Goal: Transaction & Acquisition: Purchase product/service

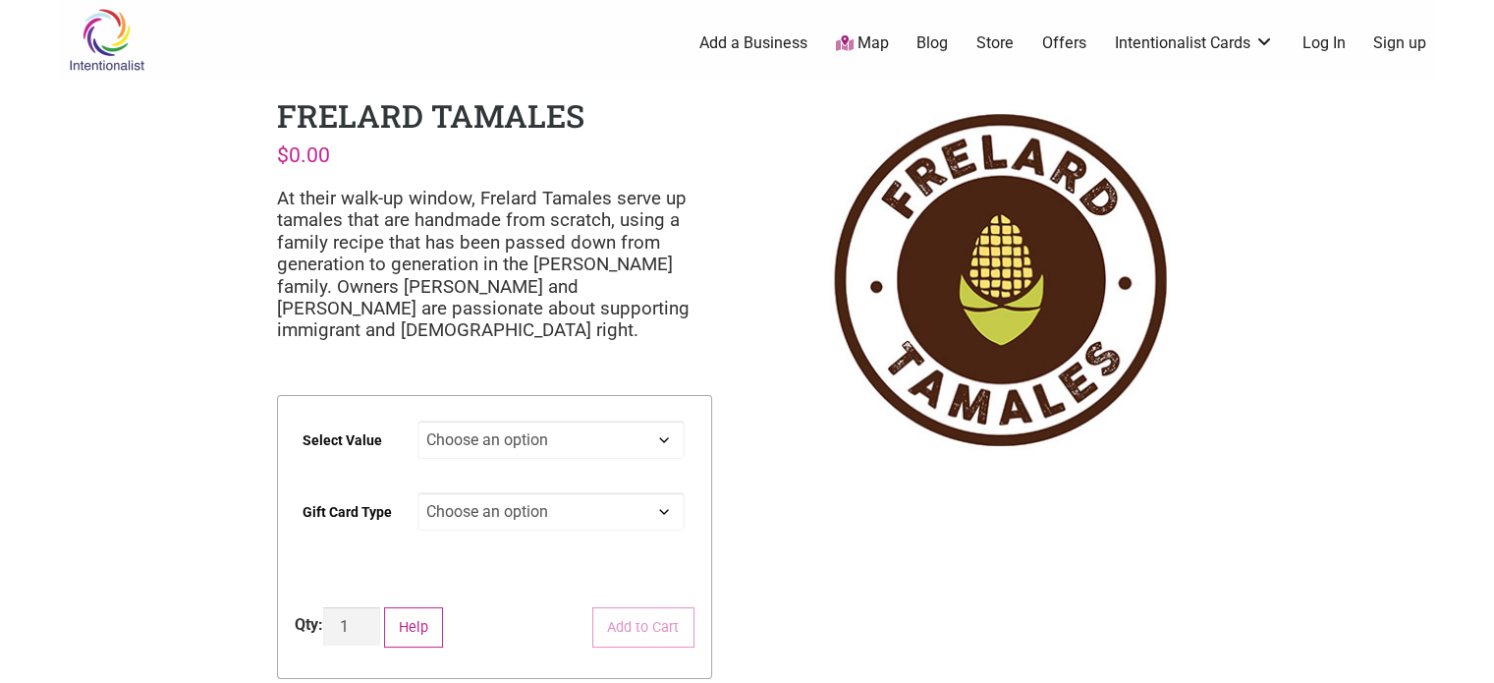
click at [571, 447] on select "Choose an option $25 $50 $100 $200 $500" at bounding box center [551, 440] width 267 height 38
click at [418, 421] on select "Choose an option $25 $50 $100 $200 $500" at bounding box center [551, 440] width 267 height 38
select select "$50"
drag, startPoint x: 510, startPoint y: 503, endPoint x: 519, endPoint y: 498, distance: 10.1
click at [510, 503] on select "Choose an option Physical" at bounding box center [551, 511] width 267 height 38
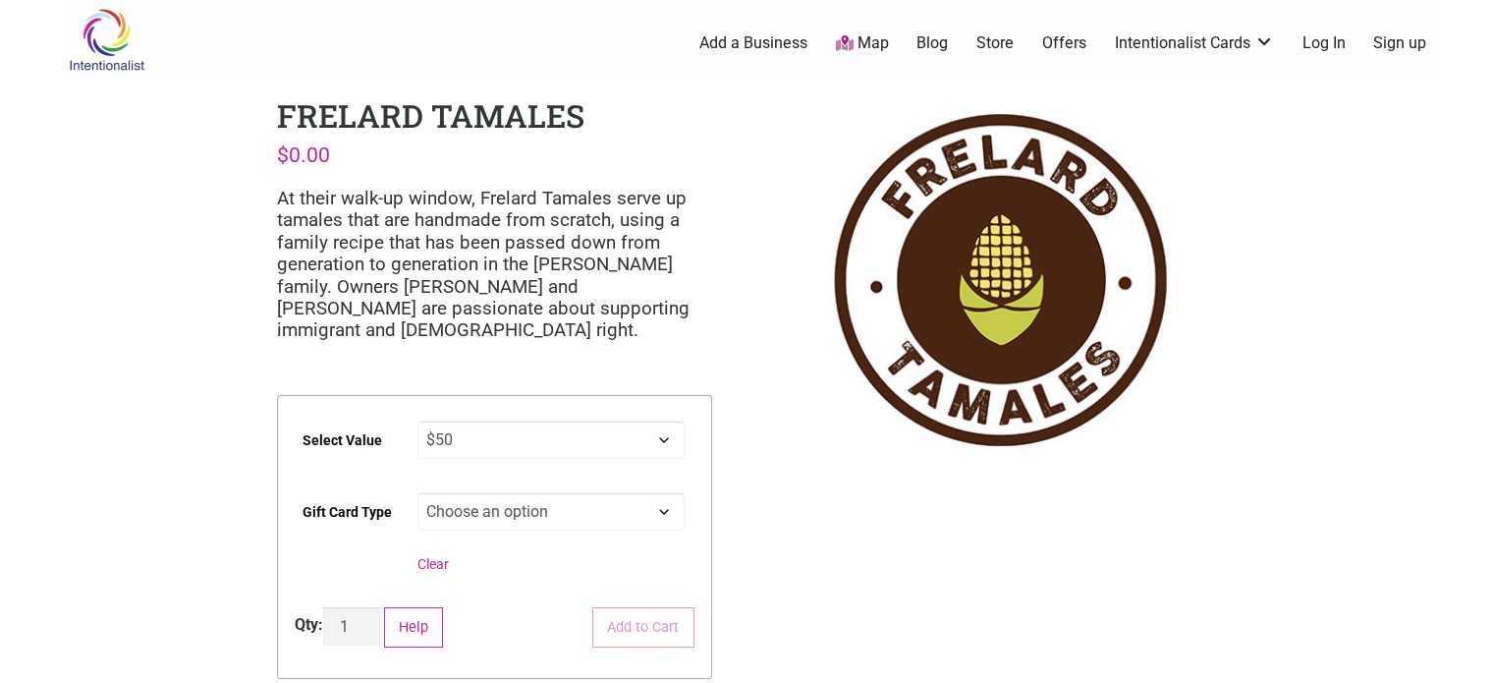
select select "Physical"
click at [418, 492] on select "Choose an option Physical" at bounding box center [551, 511] width 267 height 38
select select "$50"
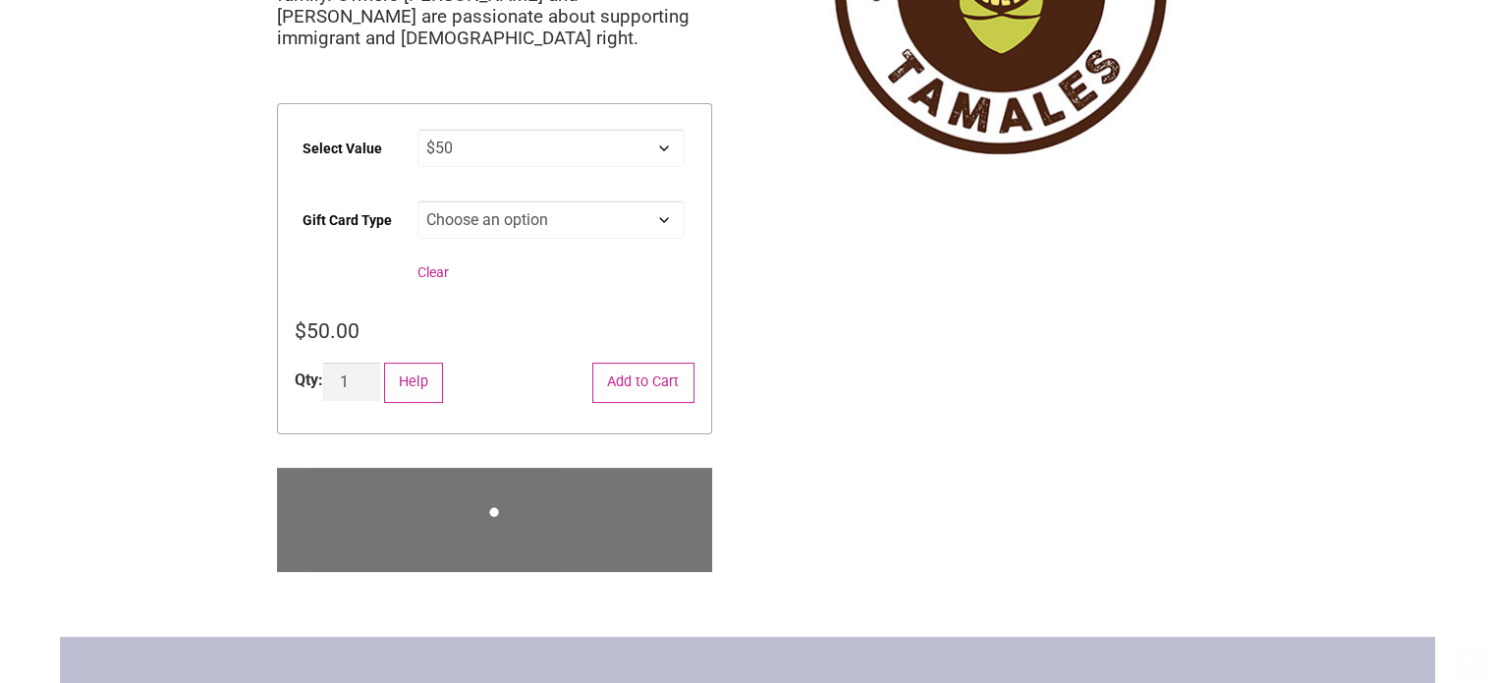
scroll to position [295, 0]
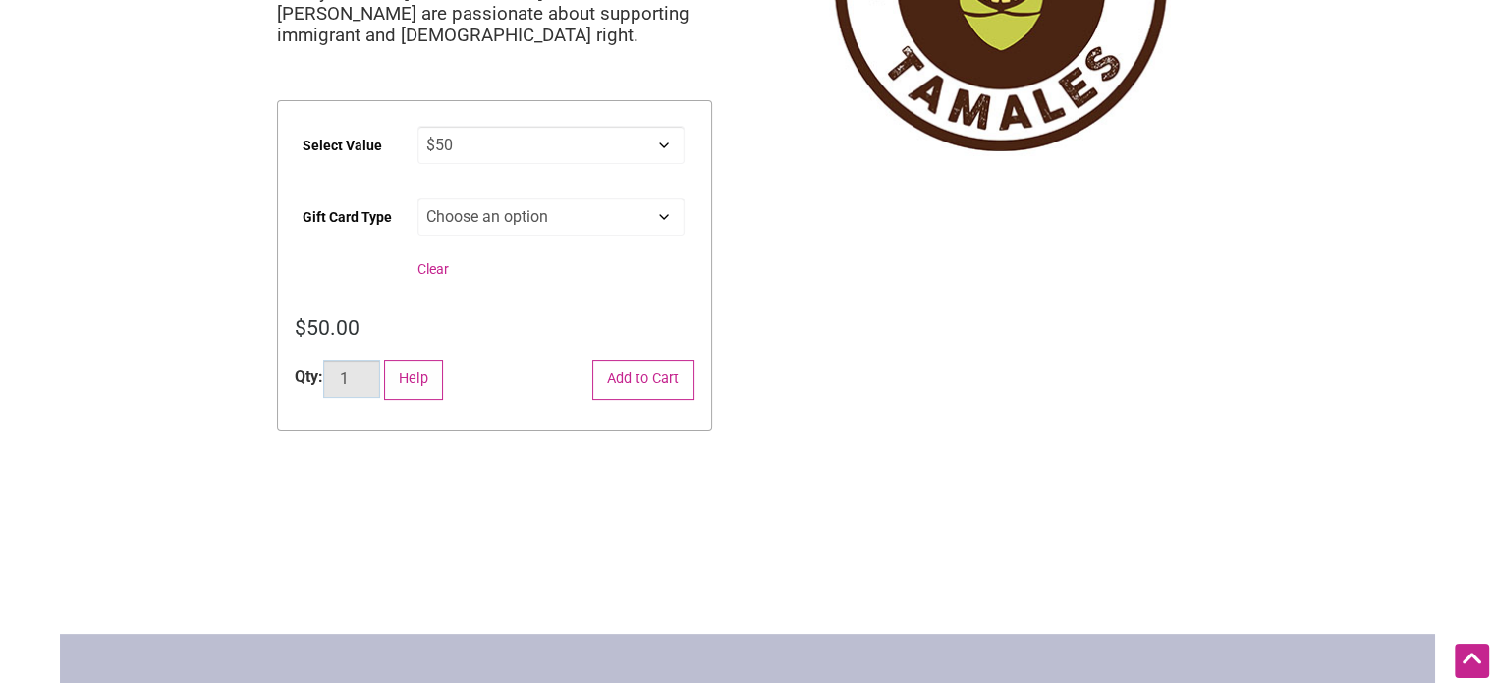
click at [371, 383] on input "1" at bounding box center [351, 379] width 57 height 38
type input "2"
click at [369, 375] on input "2" at bounding box center [351, 379] width 57 height 38
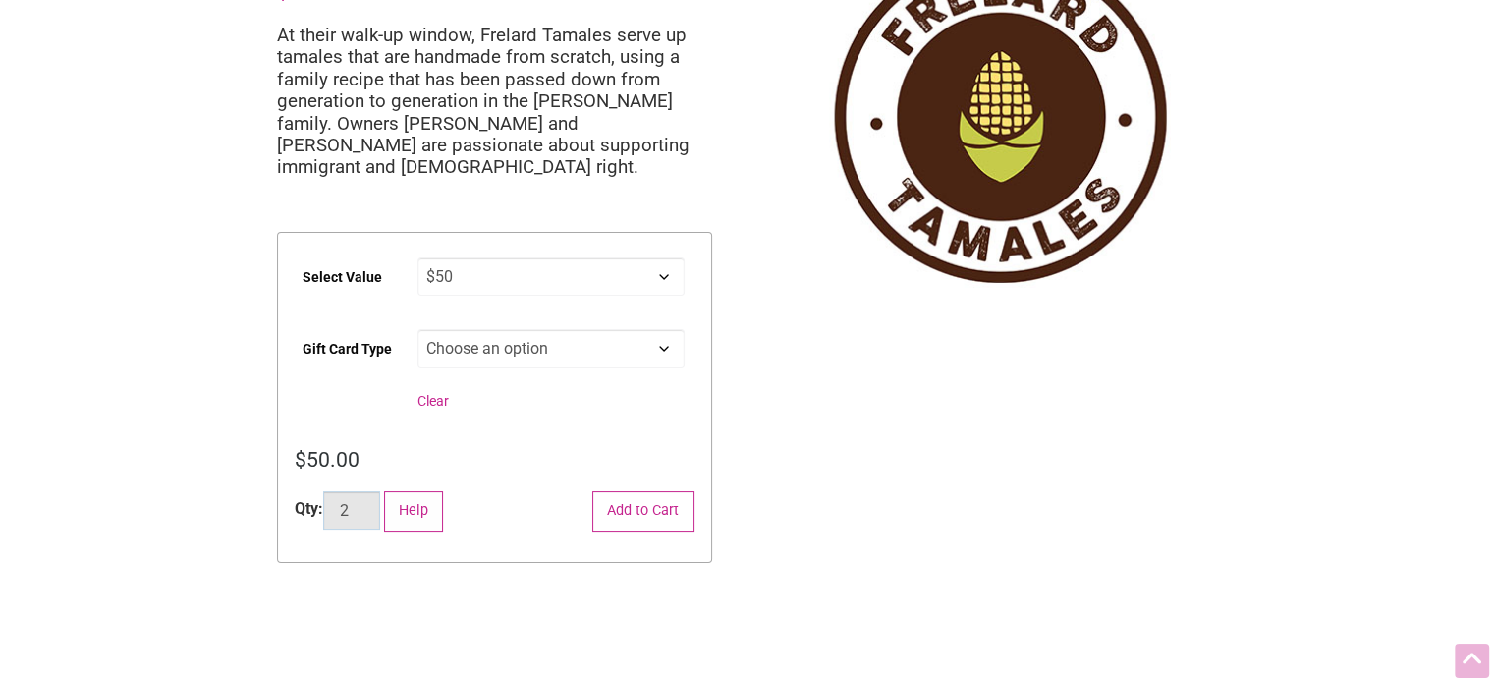
scroll to position [197, 0]
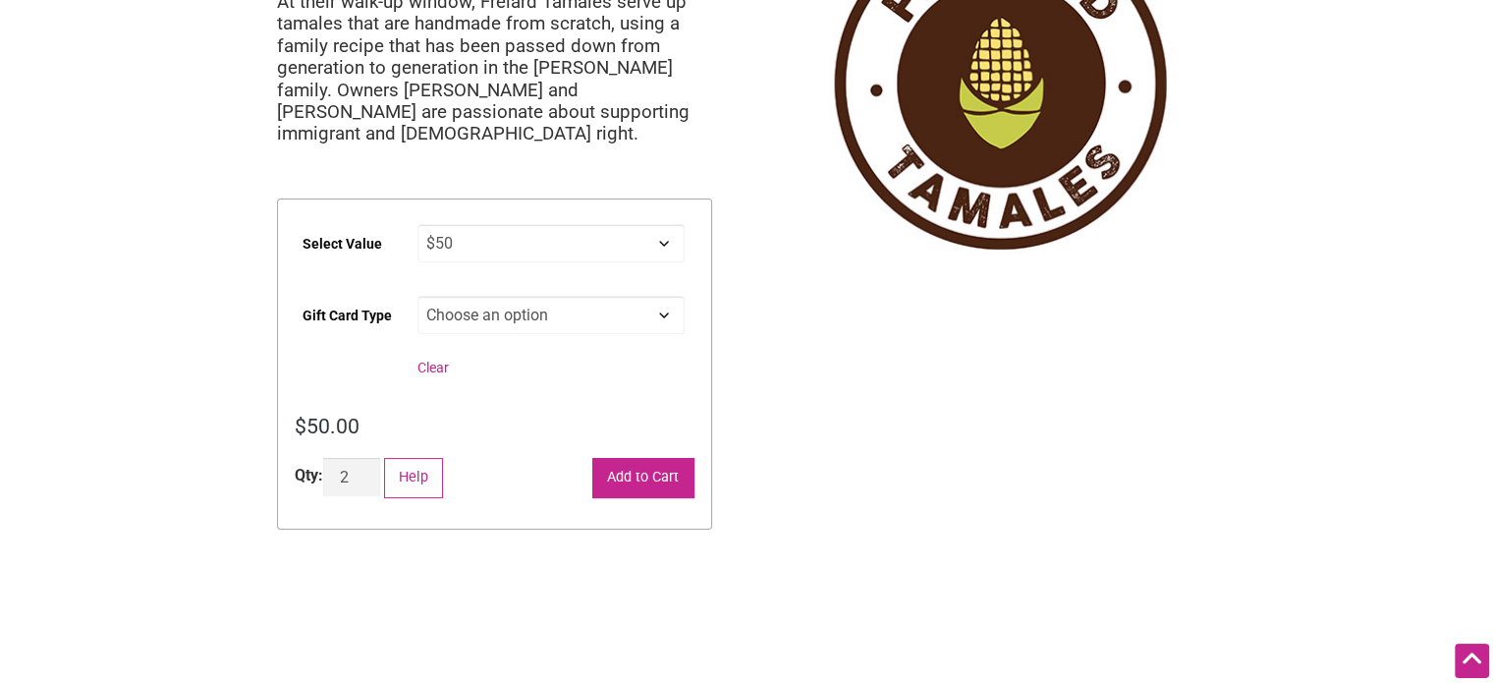
click at [629, 478] on button "Add to Cart" at bounding box center [643, 478] width 102 height 40
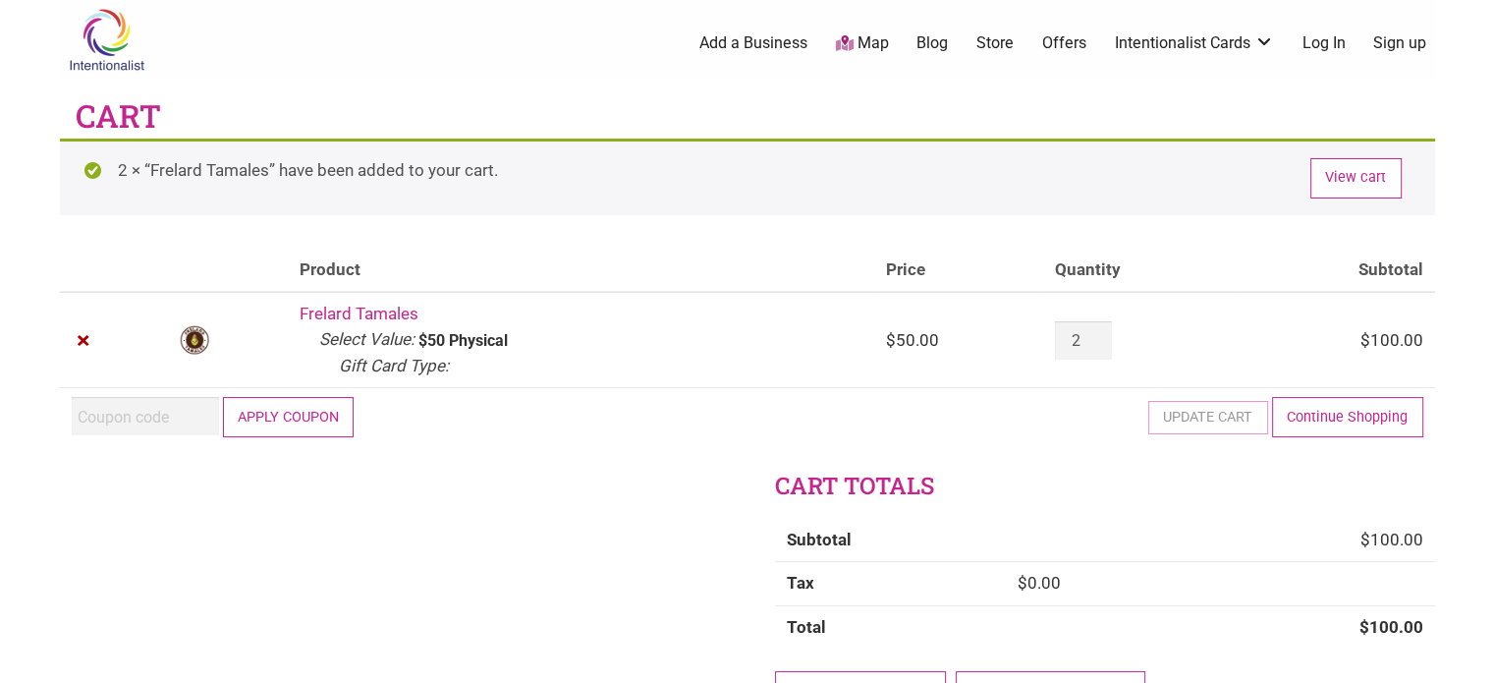
click at [0, 682] on div at bounding box center [0, 683] width 0 height 0
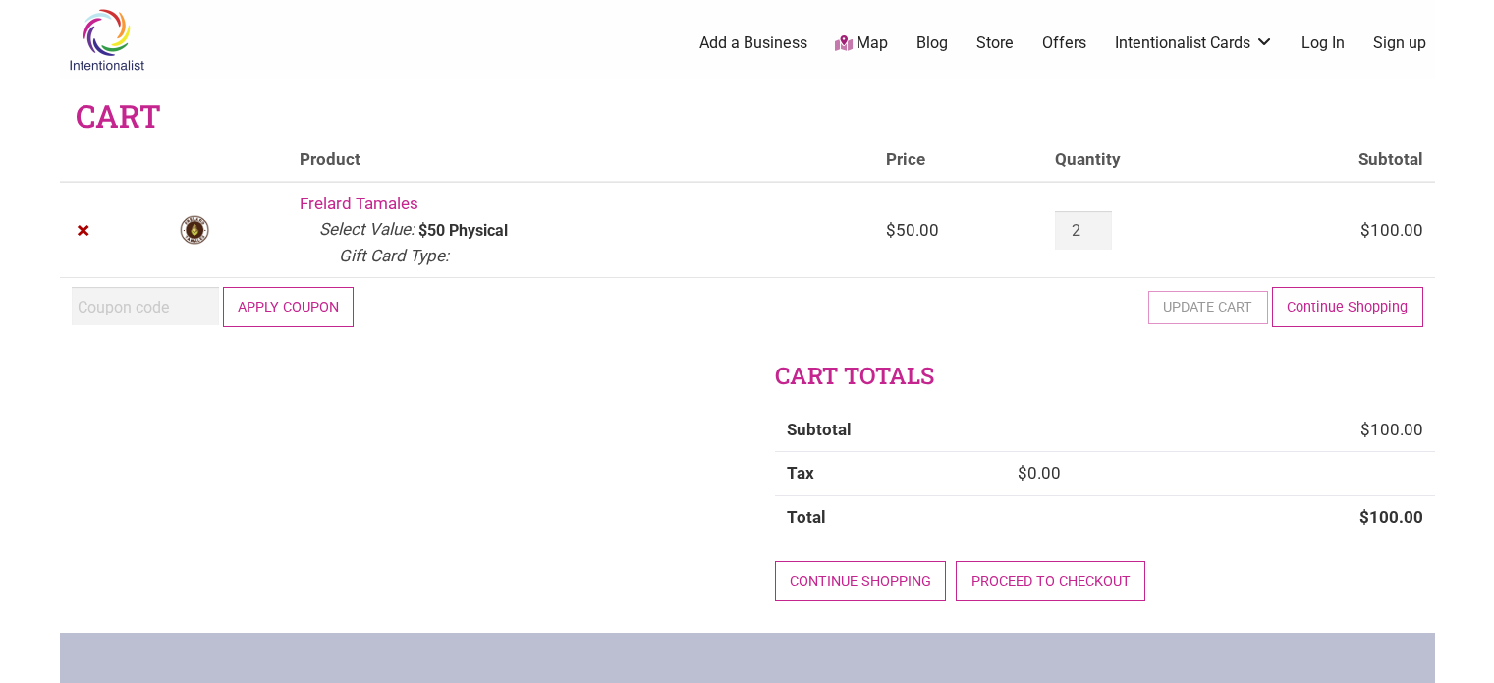
click at [153, 423] on div "Cart totals Subtotal $ 100.00 Tax $ 0.00 Total $ 100.00 Continue shopping Proce…" at bounding box center [748, 496] width 1376 height 272
click at [129, 334] on div "Remove item Thumbnail image Product Price Quantity Subtotal × Frelard Tamales S…" at bounding box center [748, 386] width 1376 height 494
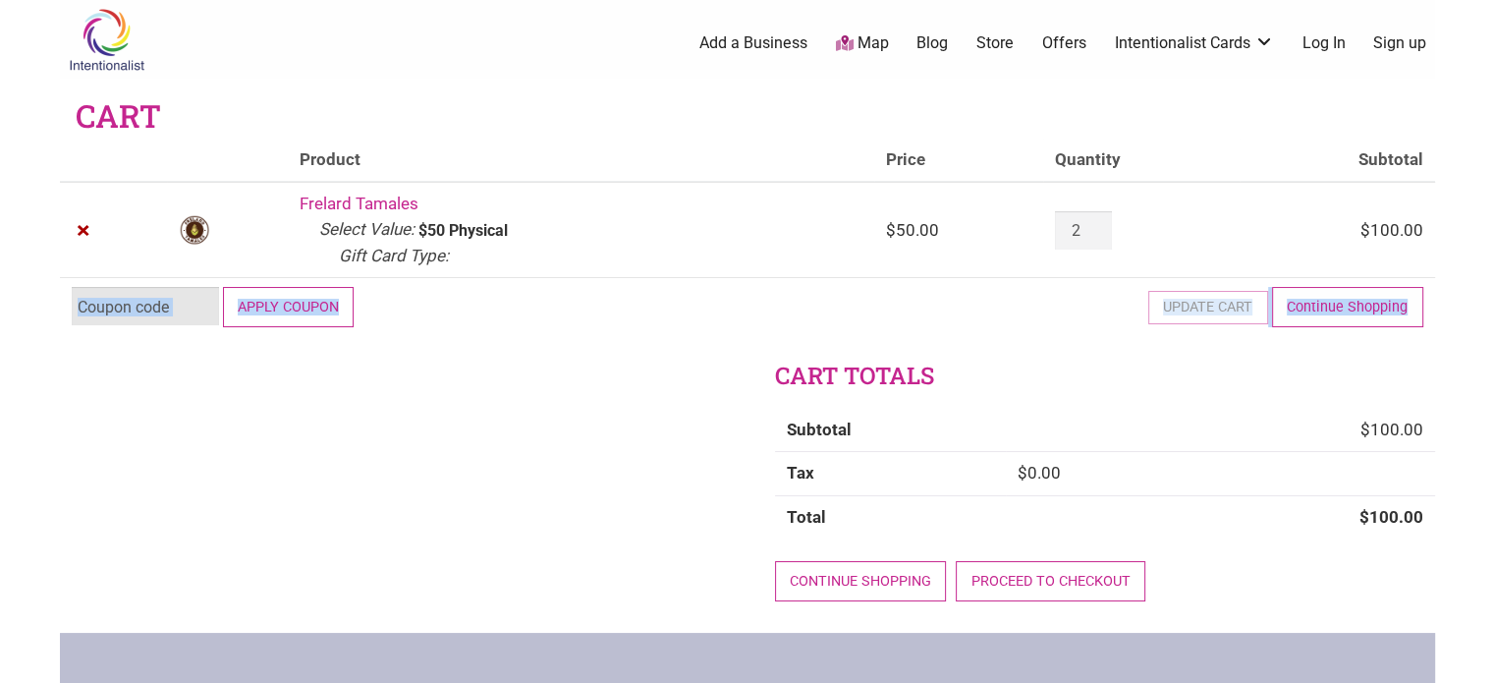
click at [133, 306] on html "× Menu 2 Add a Business Map Blog Store Offers Intentionalist Cards Buy Black Ca…" at bounding box center [747, 341] width 1494 height 683
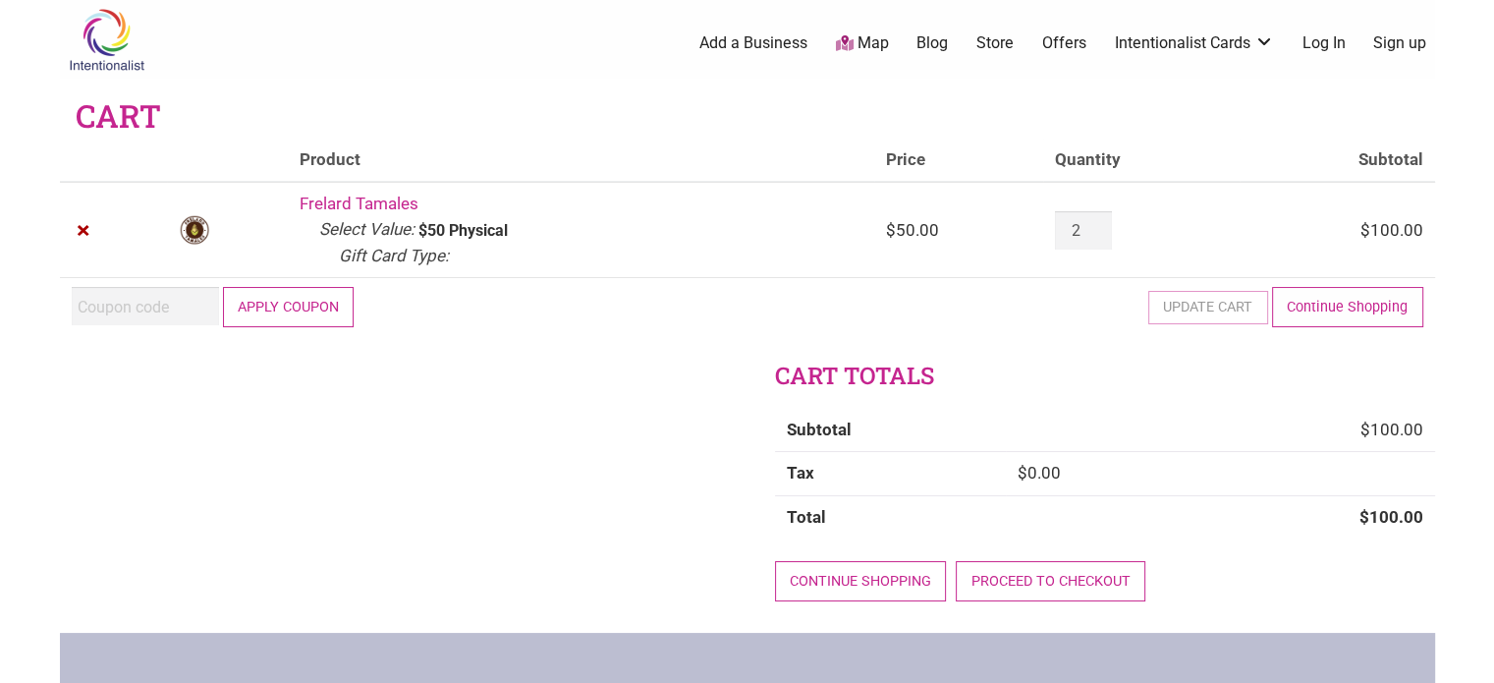
drag, startPoint x: 94, startPoint y: 302, endPoint x: 157, endPoint y: 284, distance: 65.3
click at [0, 682] on div at bounding box center [0, 683] width 0 height 0
click at [131, 311] on input "Coupon:" at bounding box center [145, 306] width 147 height 38
paste input "2025JUNTOS"
type input "2025JUNTOS"
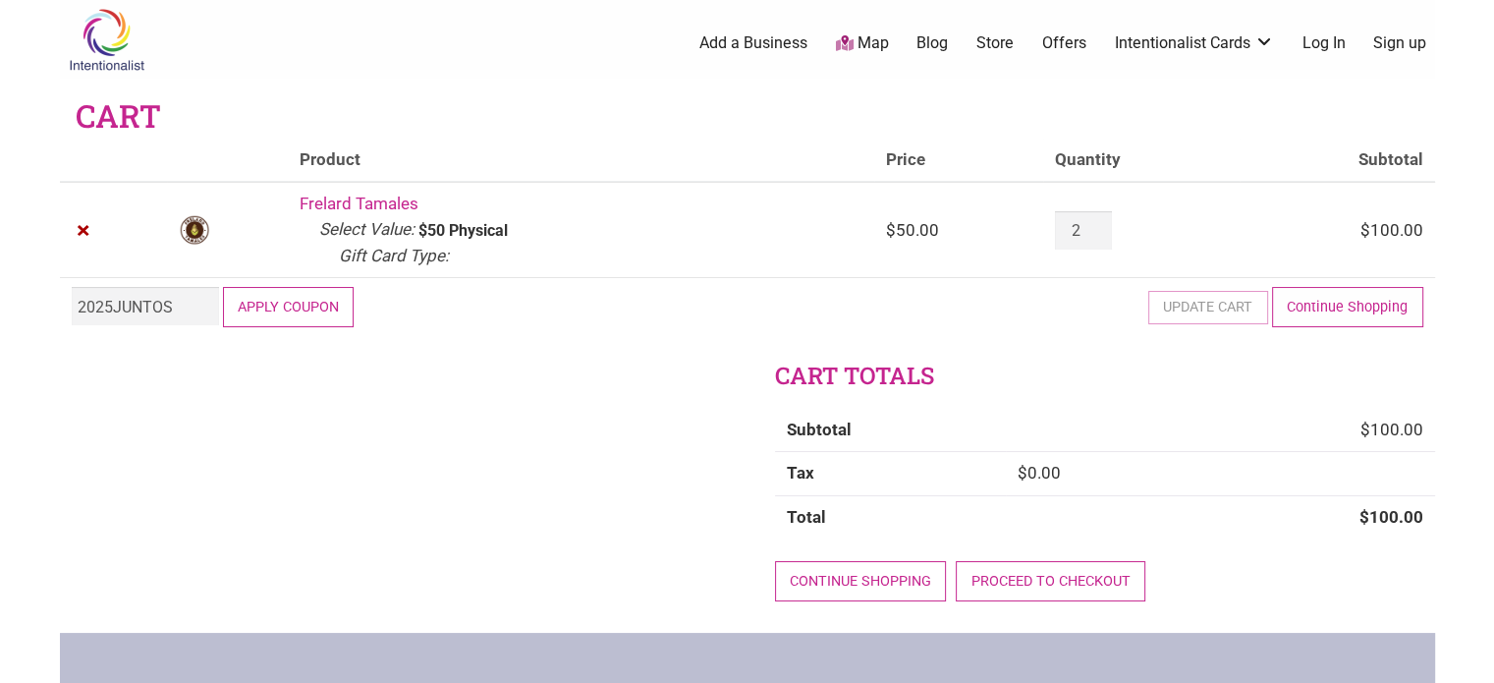
click at [309, 303] on button "Apply coupon" at bounding box center [289, 307] width 132 height 40
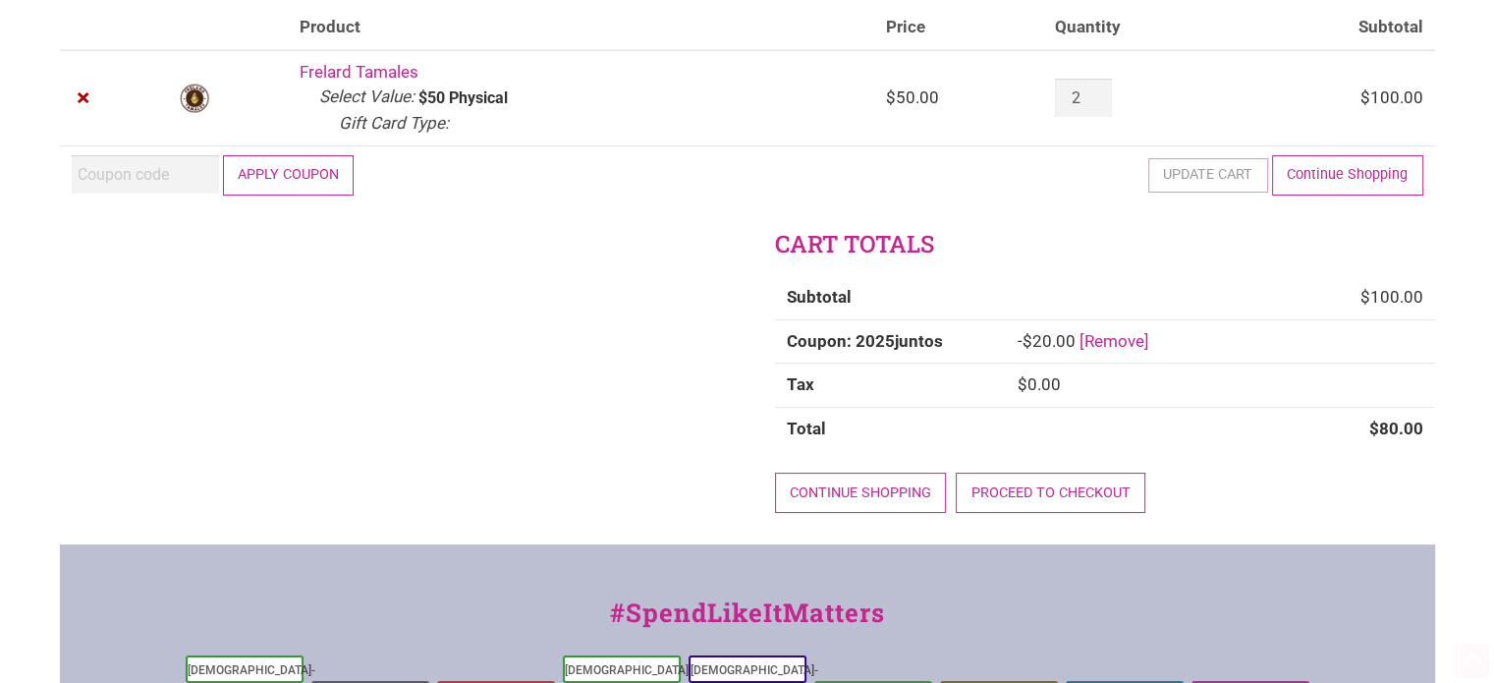
scroll to position [236, 0]
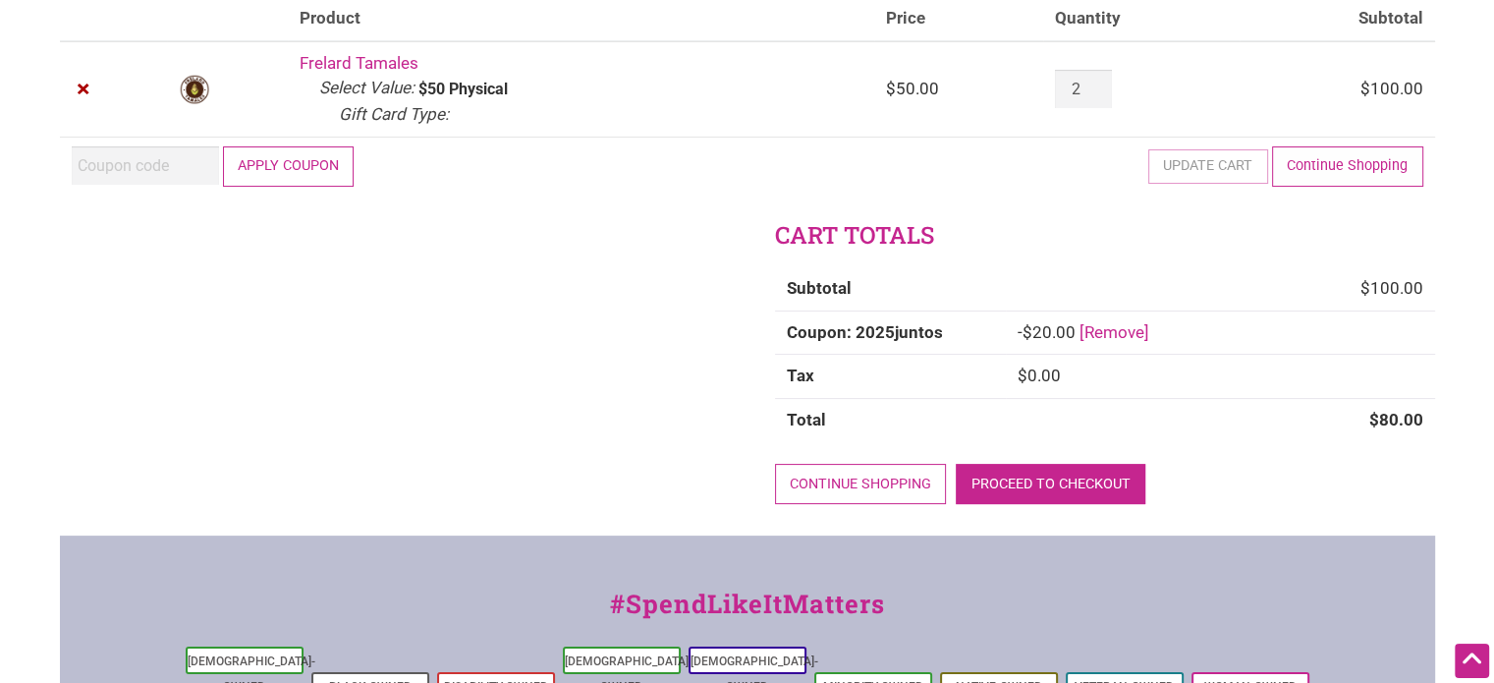
click at [1038, 481] on link "Proceed to checkout" at bounding box center [1051, 484] width 190 height 40
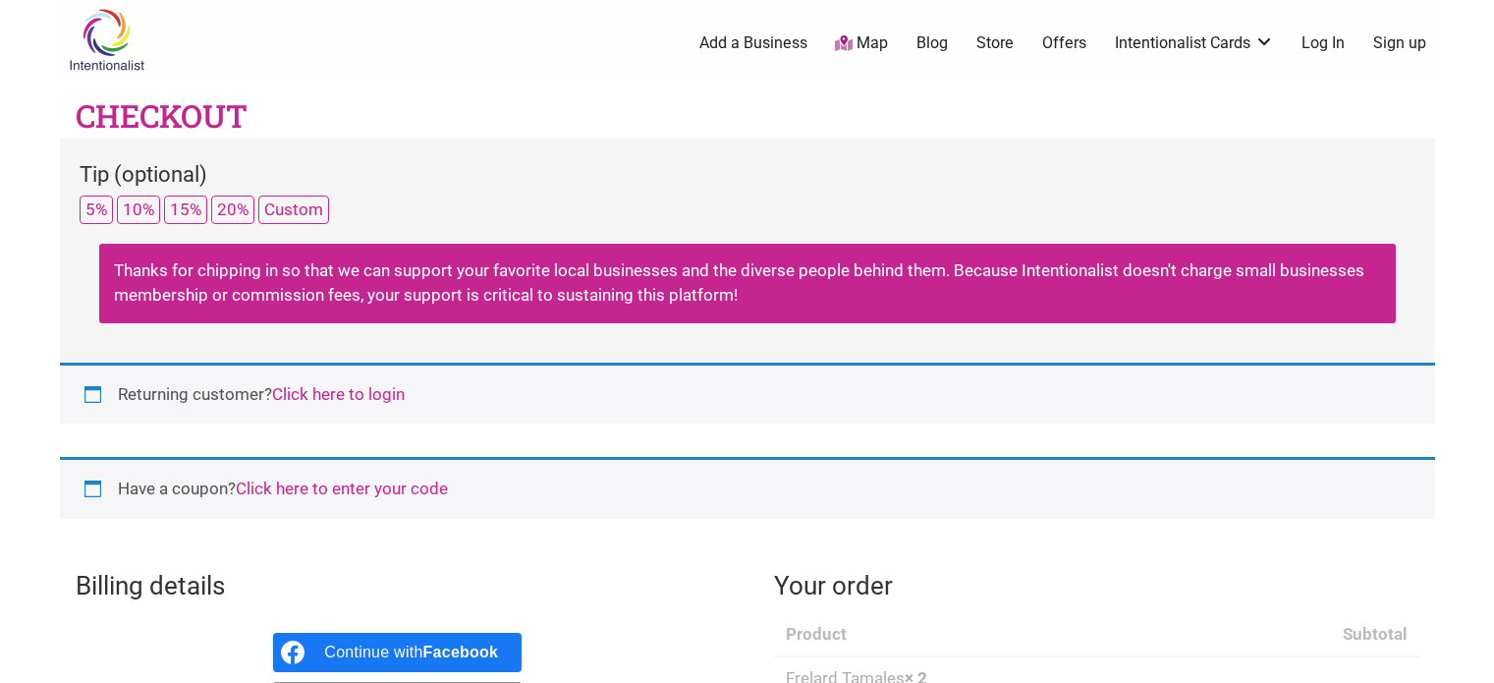
select select "WA"
click at [1308, 44] on link "Log In" at bounding box center [1323, 43] width 43 height 22
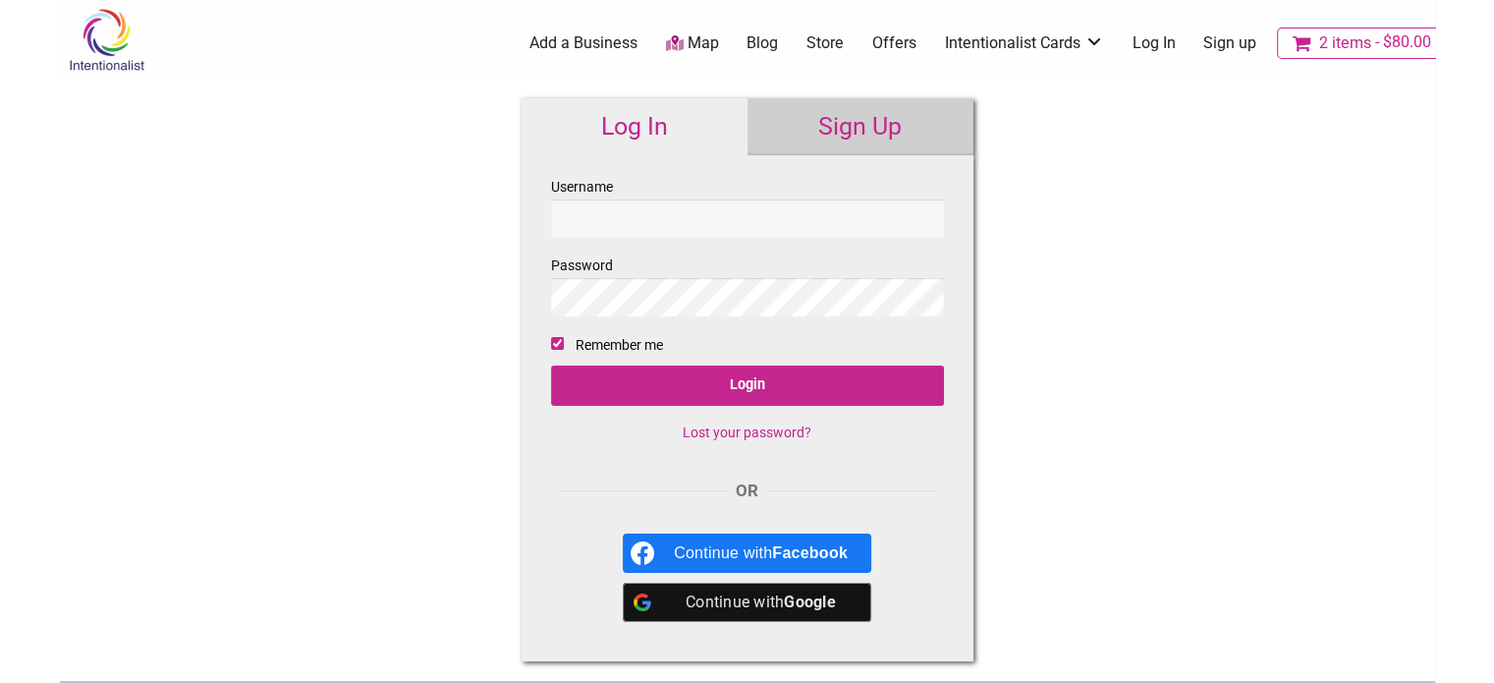
click at [778, 227] on input "Username" at bounding box center [747, 218] width 393 height 38
type input "[EMAIL_ADDRESS][DOMAIN_NAME]"
click at [551, 343] on input "Remember me" at bounding box center [557, 343] width 13 height 13
checkbox input "false"
click at [844, 113] on link "Sign Up" at bounding box center [861, 126] width 226 height 57
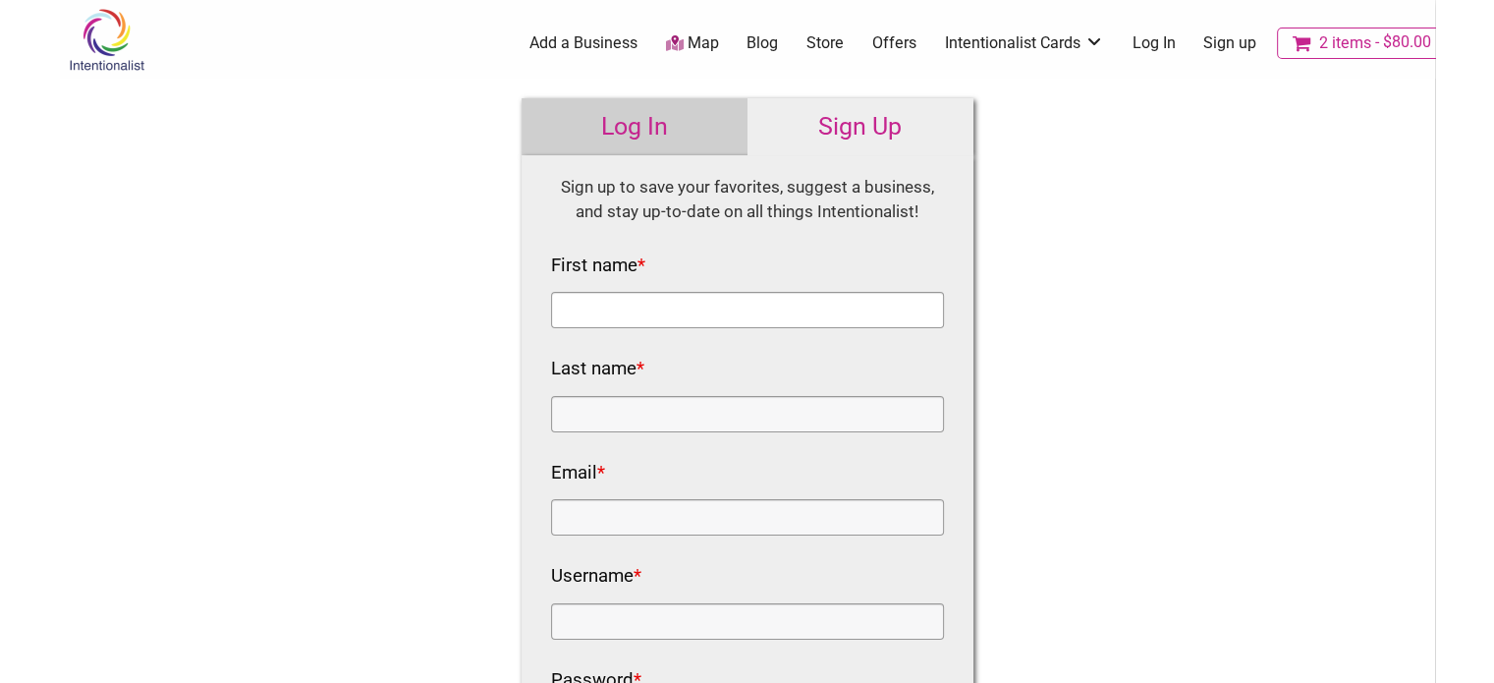
click at [619, 298] on input "First name *" at bounding box center [747, 310] width 393 height 36
type input "PAULETTE"
type input "BERGH"
type input "[EMAIL_ADDRESS][DOMAIN_NAME]"
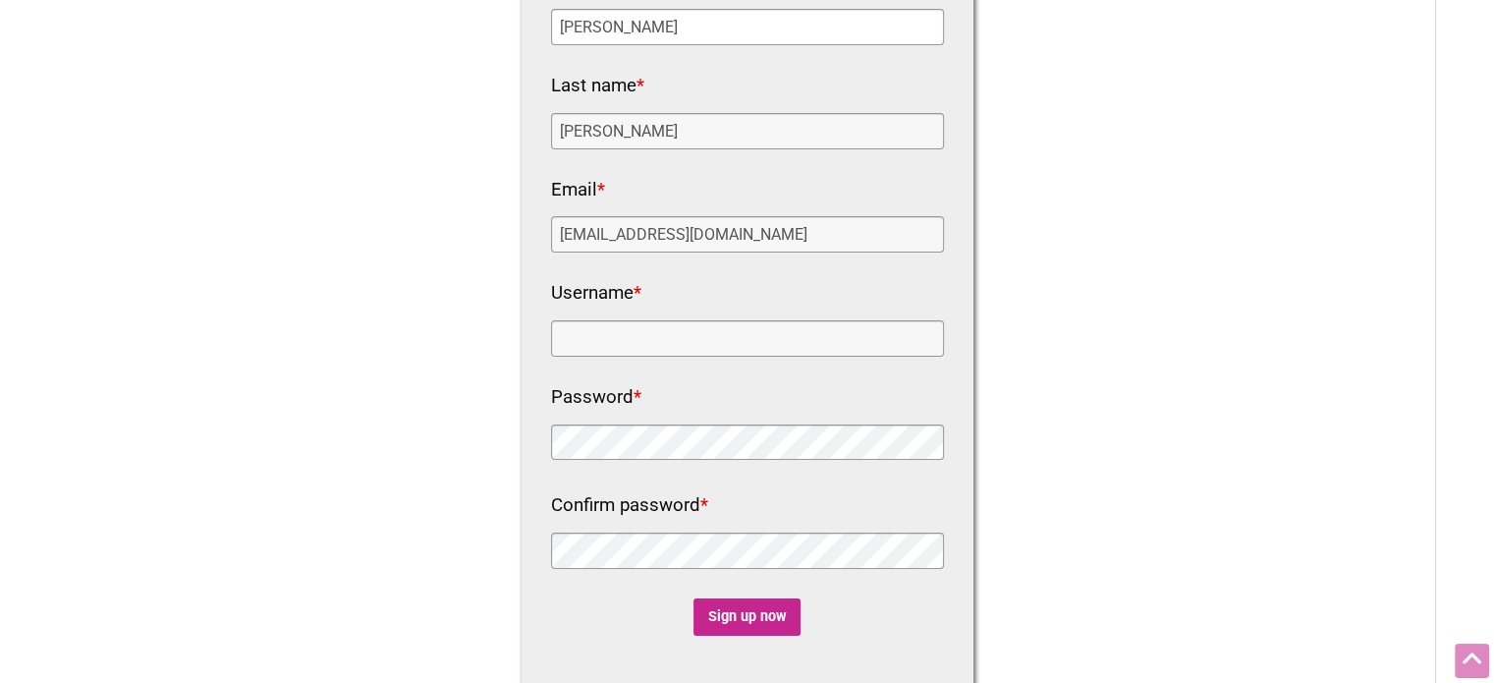
scroll to position [295, 0]
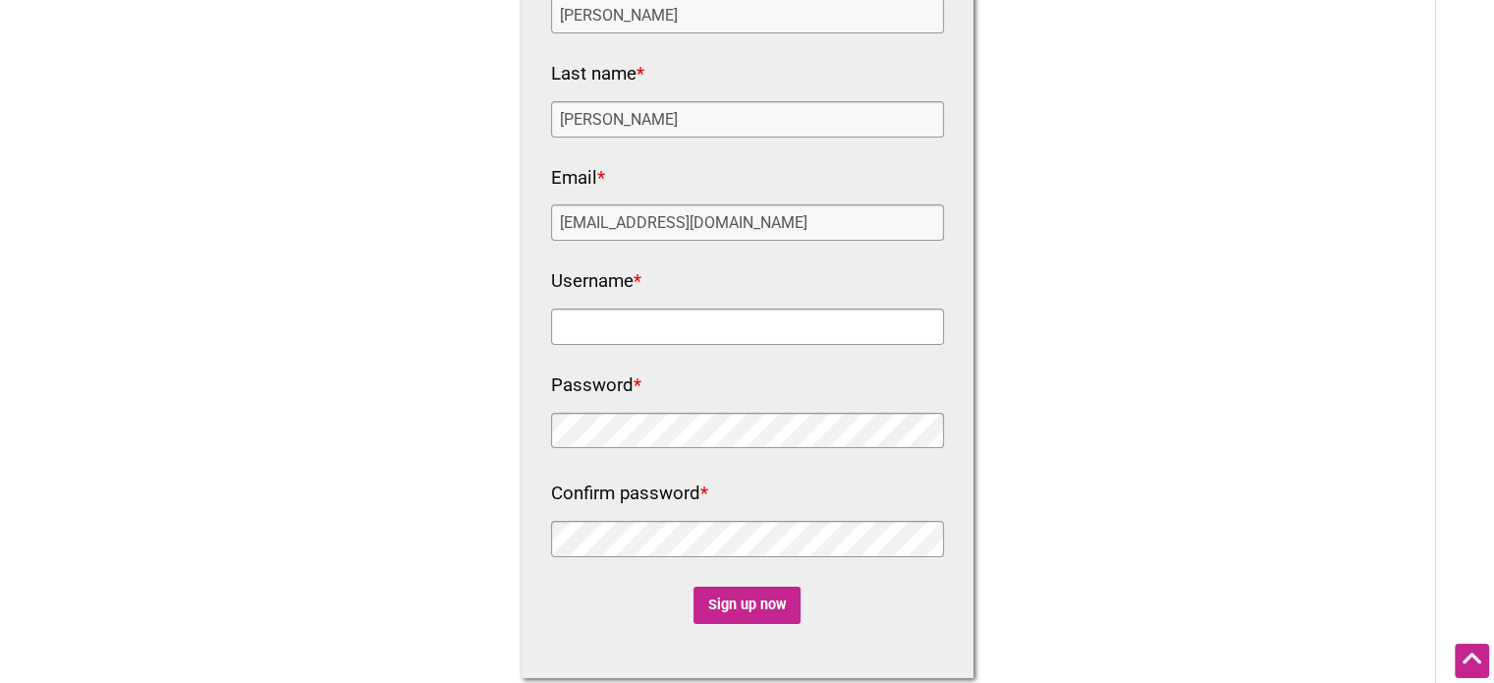
click at [673, 334] on input "Username *" at bounding box center [747, 327] width 393 height 36
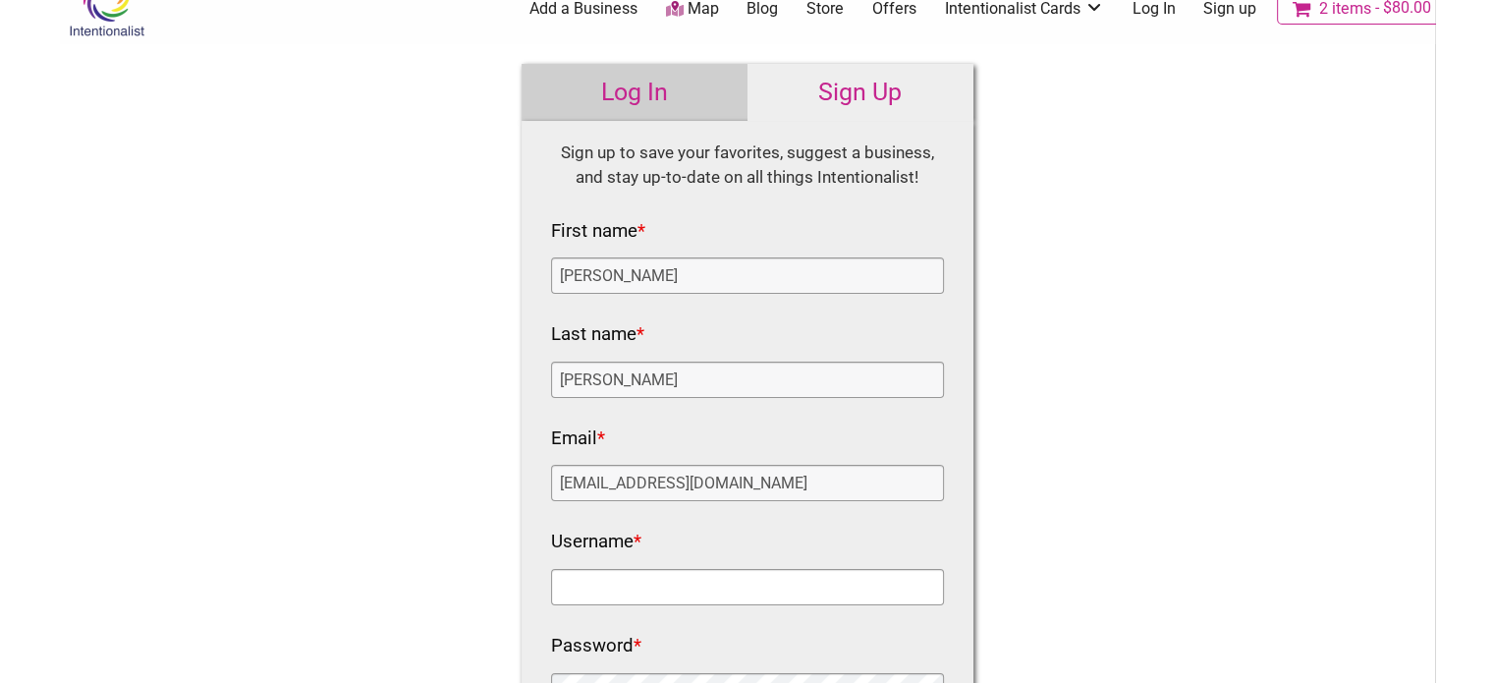
scroll to position [0, 0]
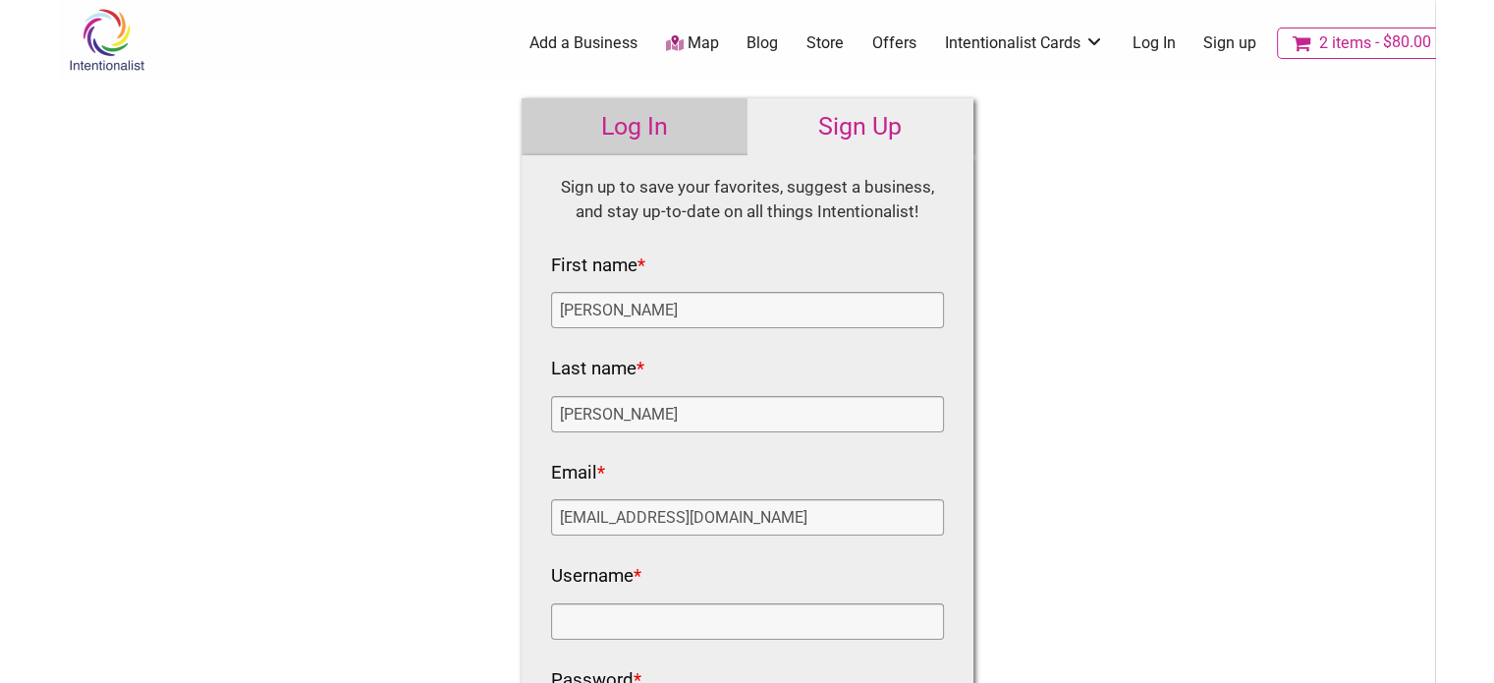
click at [622, 130] on link "Log In" at bounding box center [635, 126] width 226 height 57
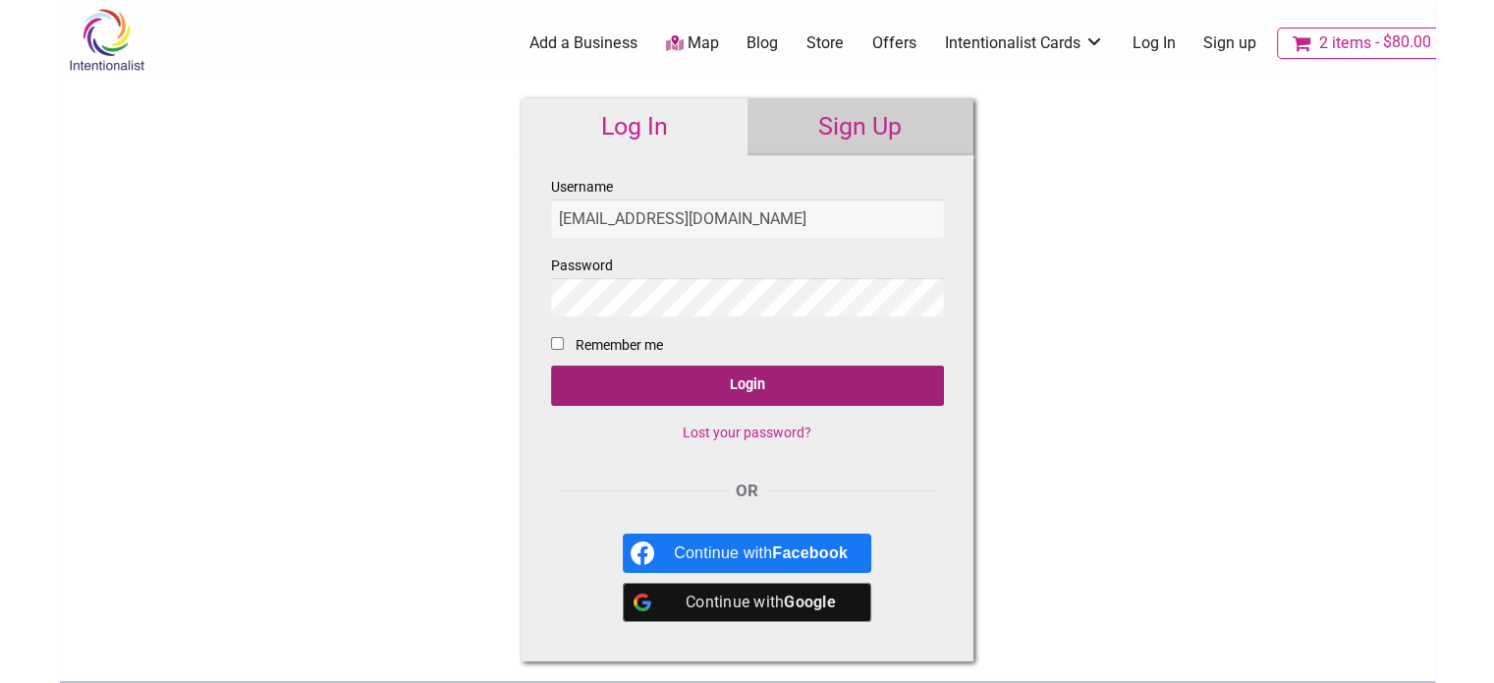
click at [718, 369] on input "Login" at bounding box center [747, 386] width 393 height 40
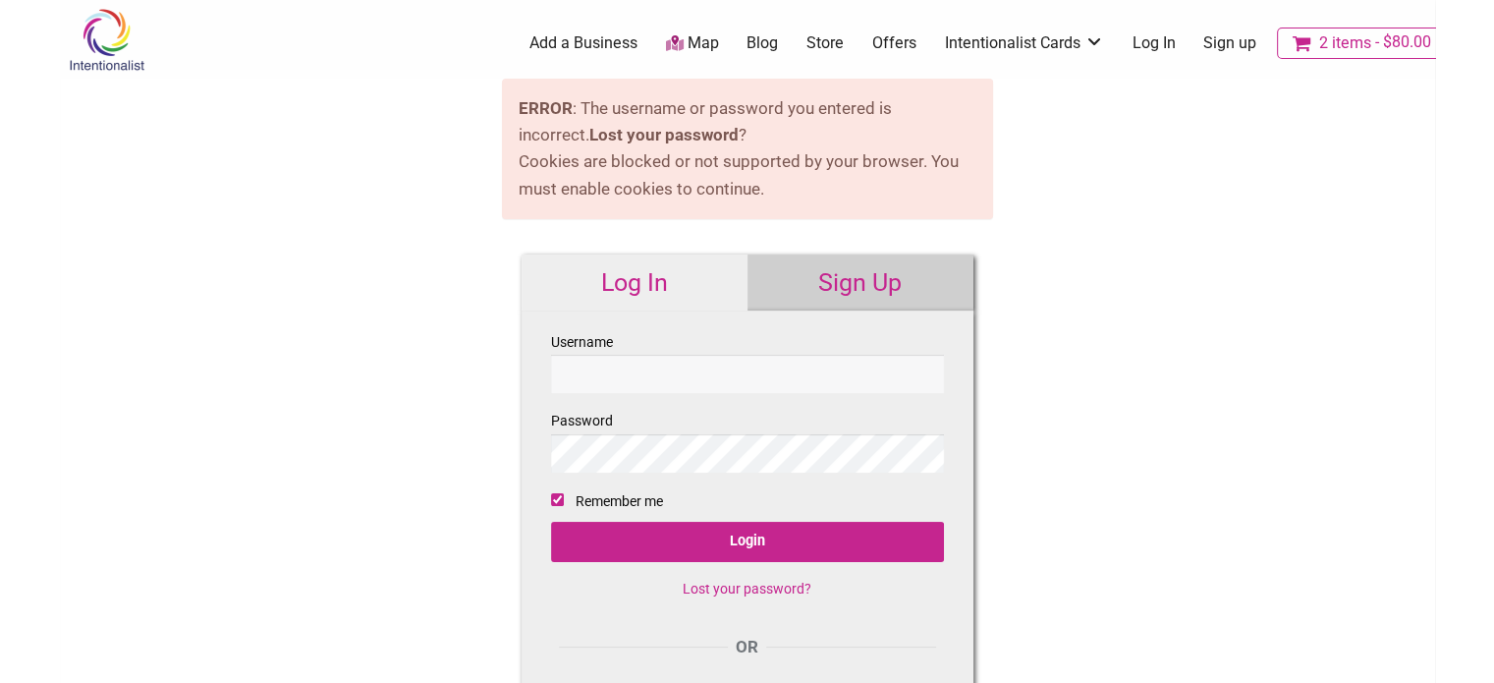
click at [639, 365] on input "Username" at bounding box center [747, 374] width 393 height 38
type input "[EMAIL_ADDRESS][DOMAIN_NAME]"
click at [766, 585] on link "Lost your password?" at bounding box center [747, 589] width 129 height 16
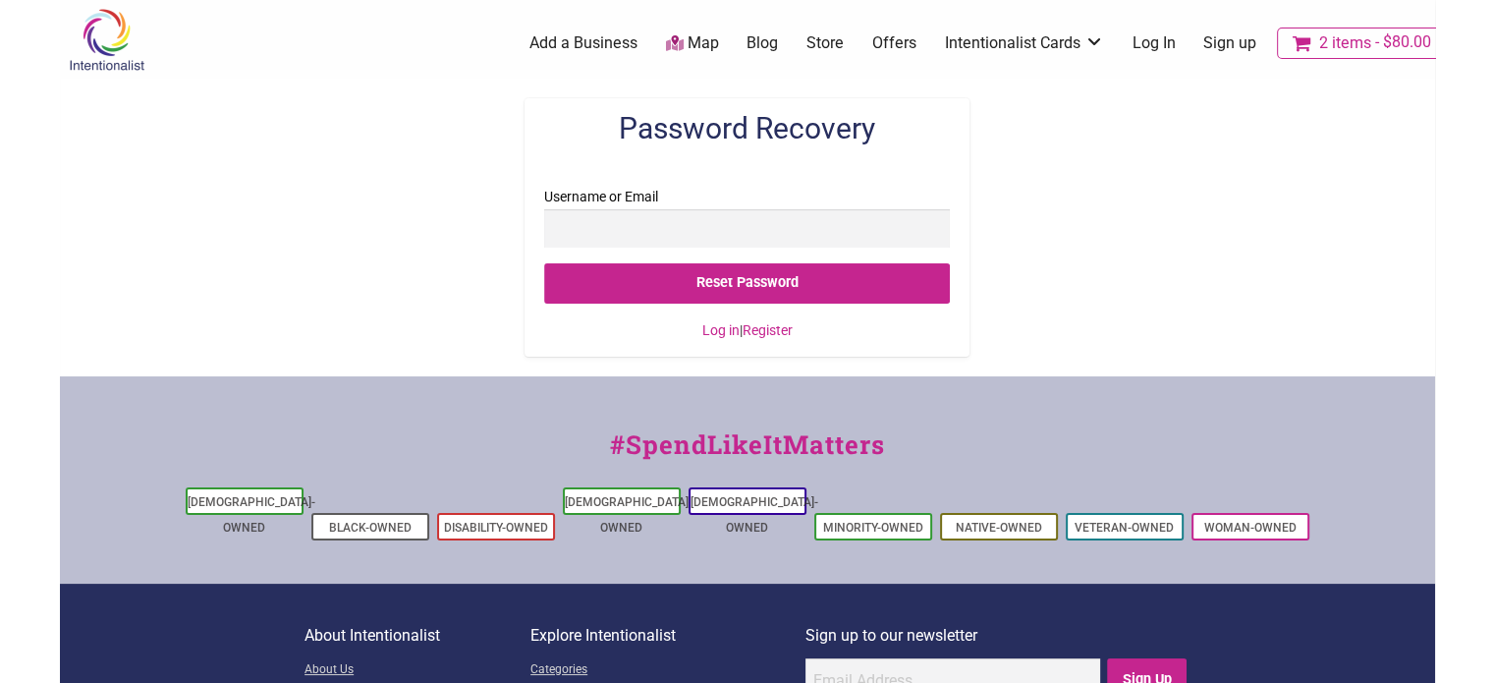
click at [646, 218] on input "Username or Email" at bounding box center [747, 228] width 406 height 38
type input "[EMAIL_ADDRESS][DOMAIN_NAME]"
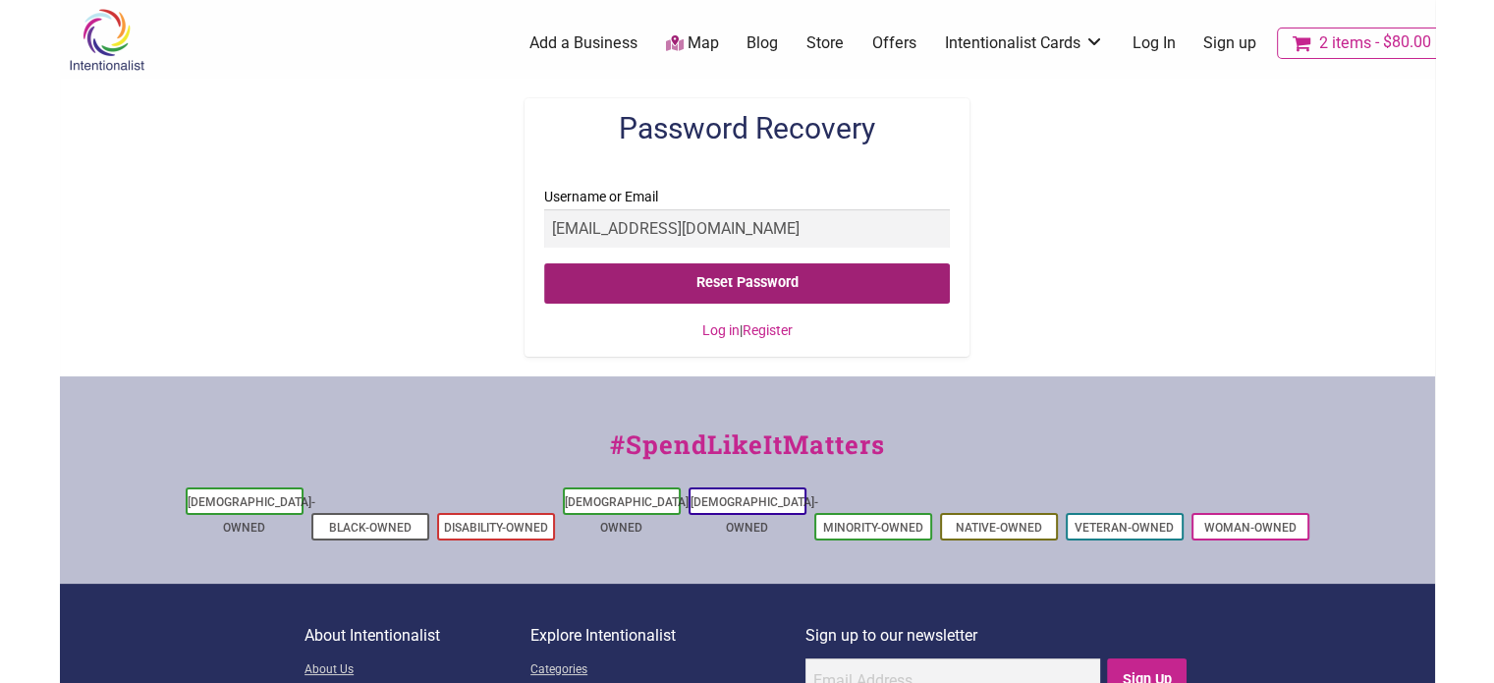
click at [752, 287] on input "Reset Password" at bounding box center [747, 283] width 406 height 40
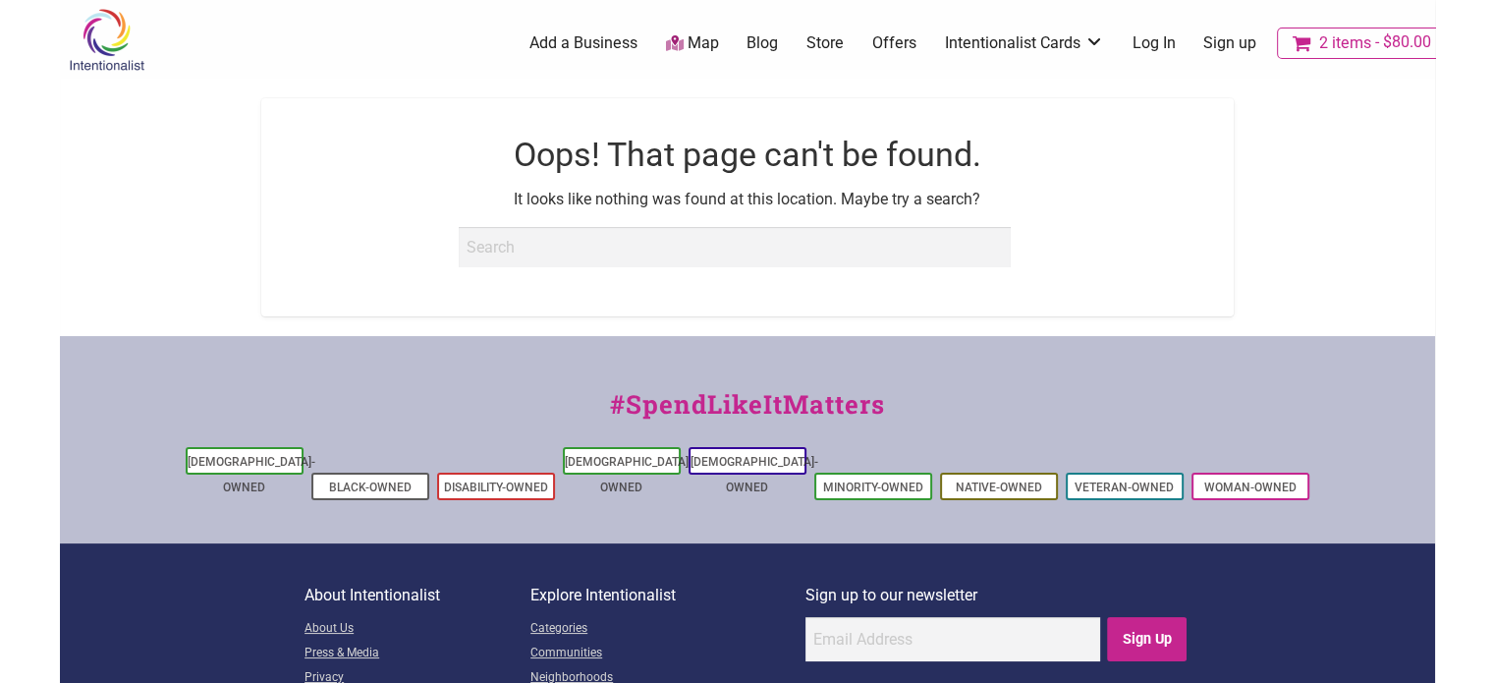
click at [1214, 36] on link "Sign up" at bounding box center [1230, 43] width 53 height 22
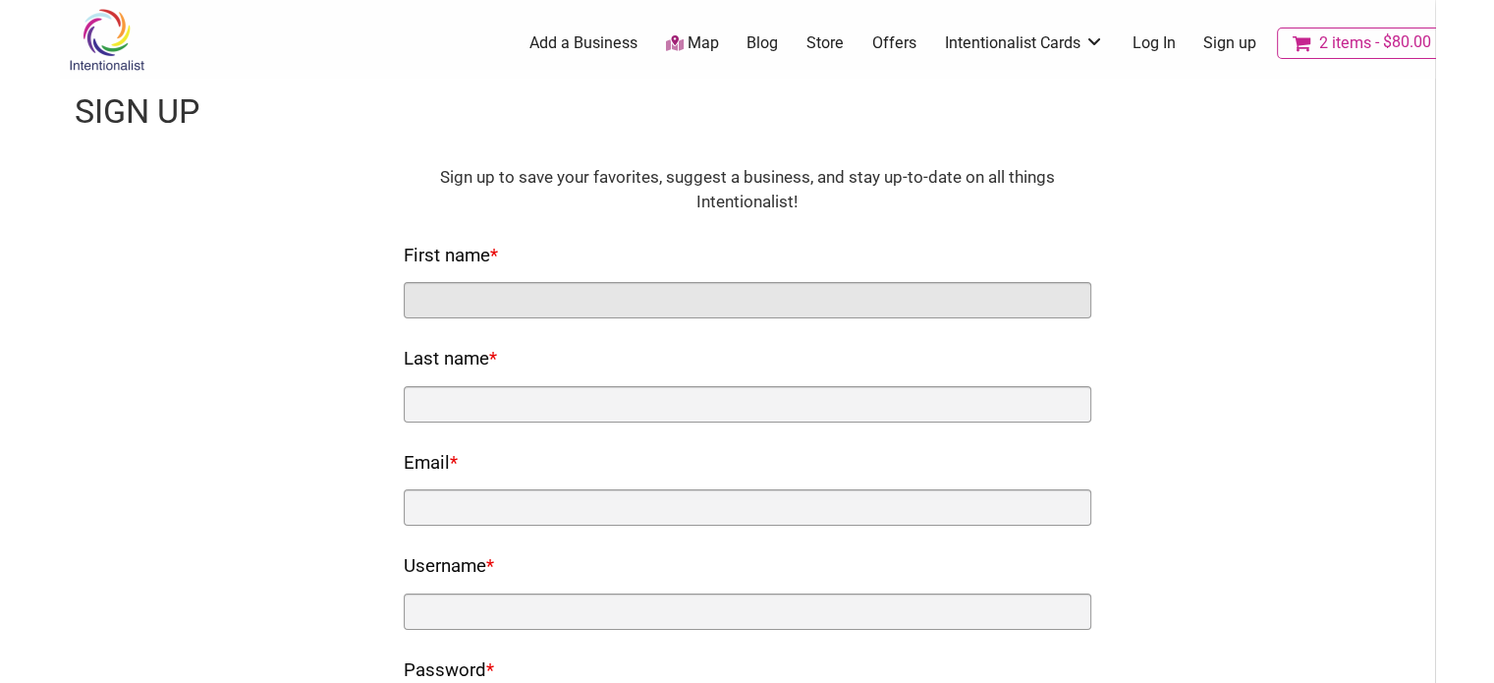
click at [510, 302] on input "First name *" at bounding box center [748, 300] width 688 height 36
type input "PAULETTE"
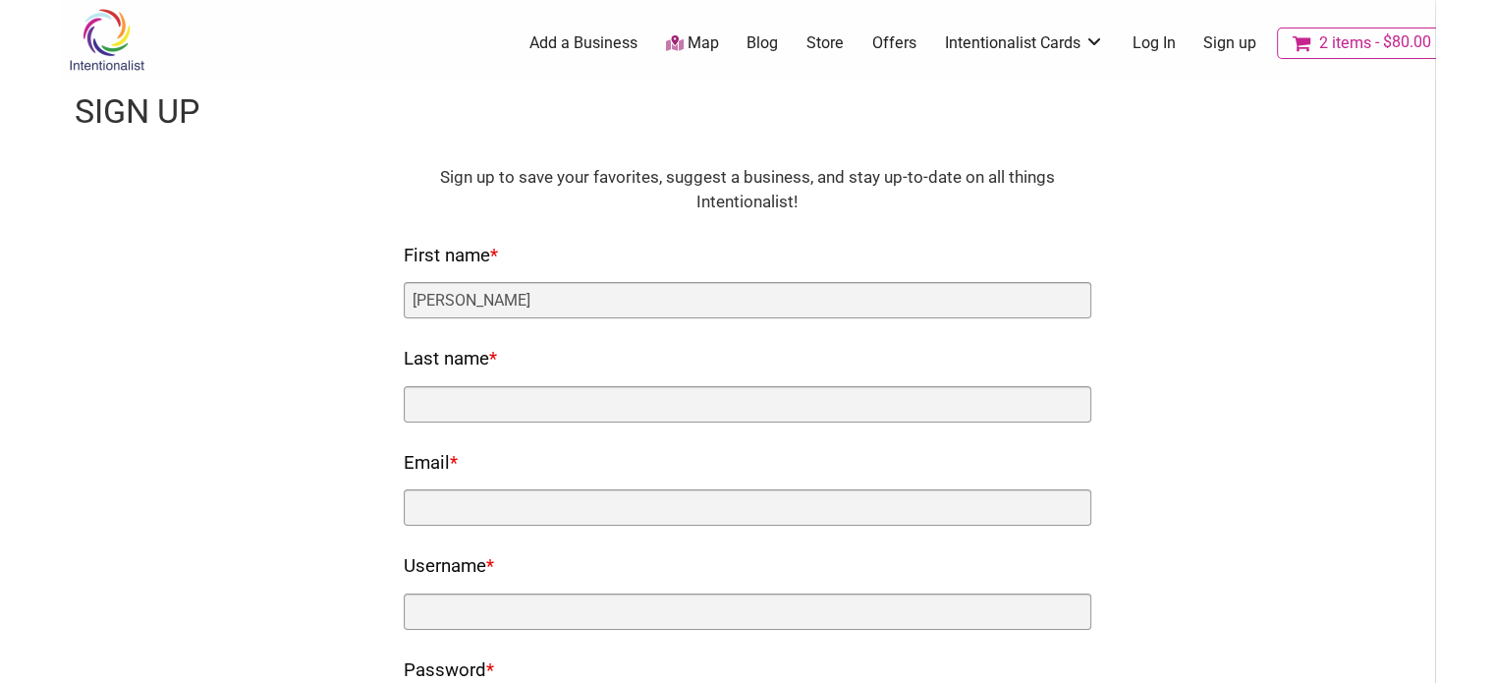
type input "BERGH"
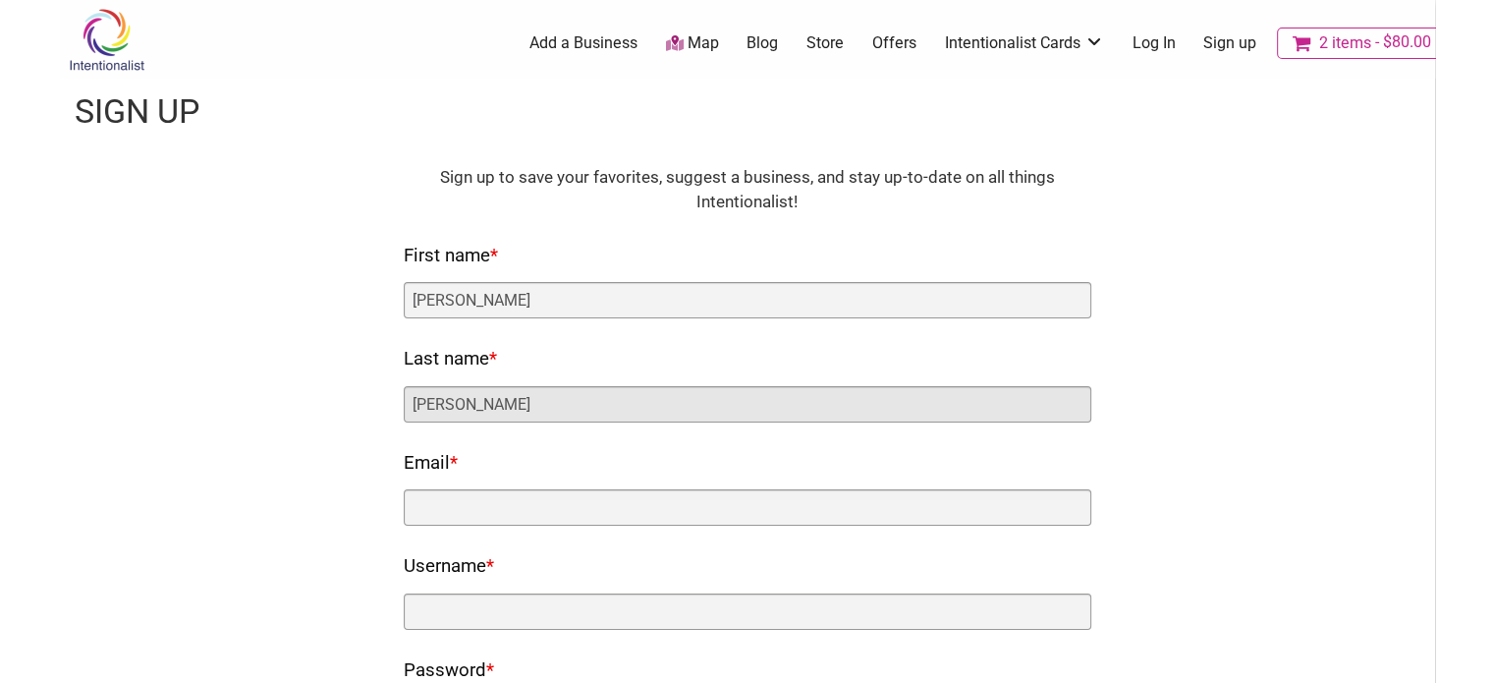
type input "pdbsailor@gmail.com"
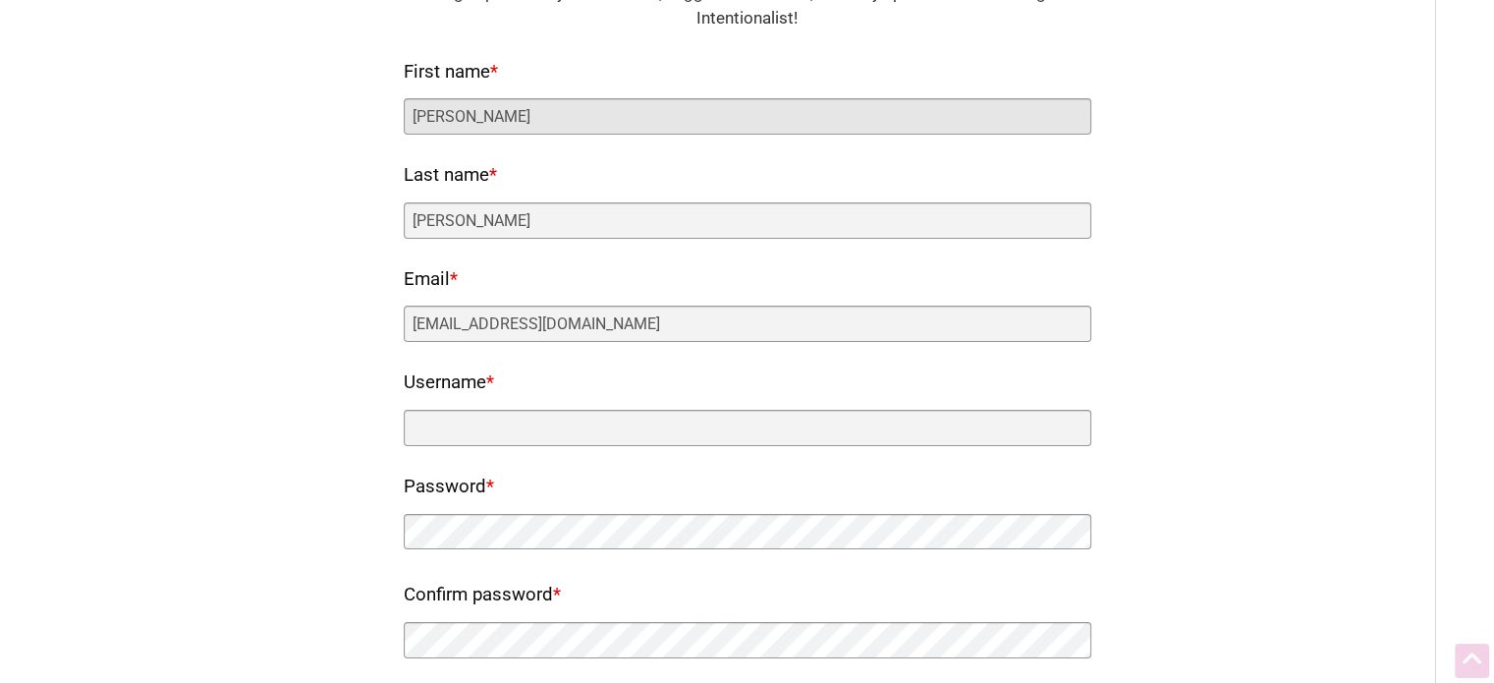
scroll to position [197, 0]
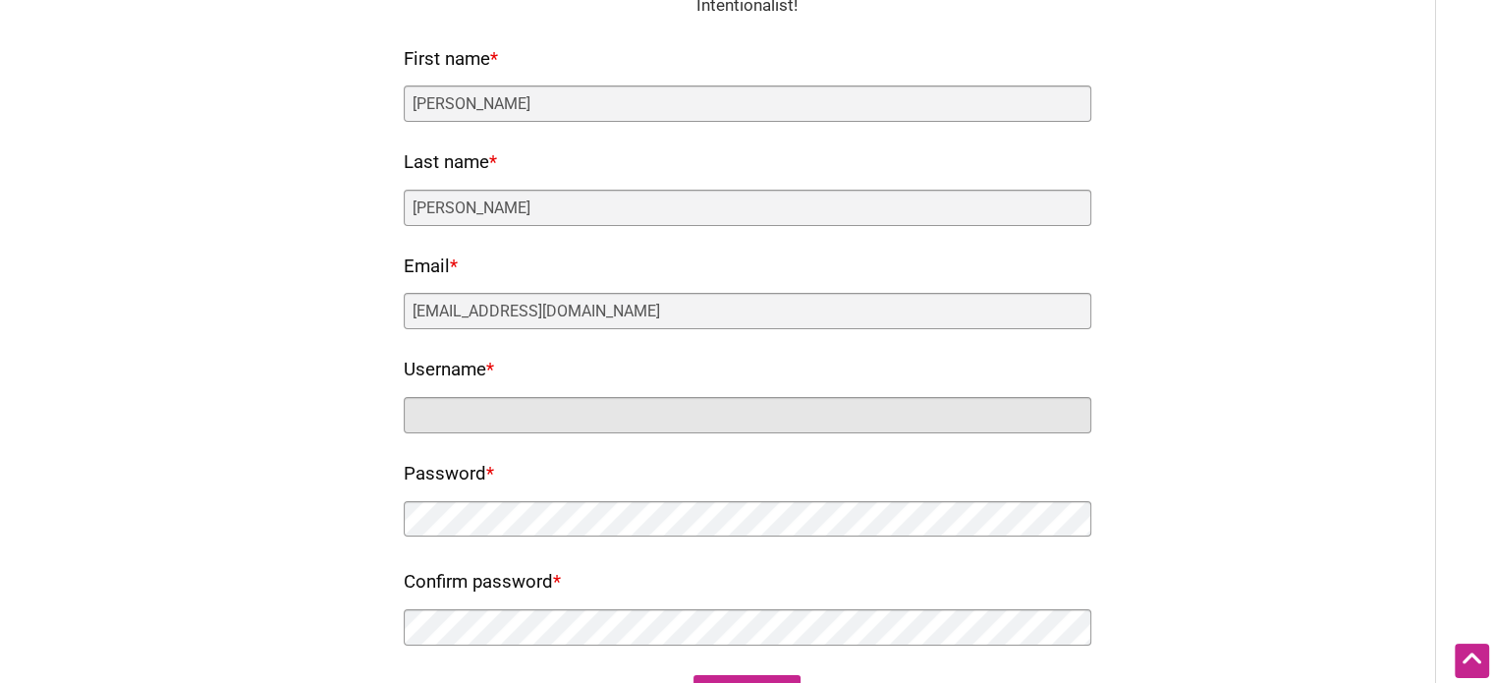
click at [507, 420] on input "Username *" at bounding box center [748, 415] width 688 height 36
type input "Sail/row4ever"
drag, startPoint x: 528, startPoint y: 411, endPoint x: 392, endPoint y: 408, distance: 135.6
click at [392, 408] on div "Fields marked with an * are required HTML Sign up to save your favorites, sugge…" at bounding box center [748, 341] width 1336 height 745
type input "pdbsailor@gmail.com"
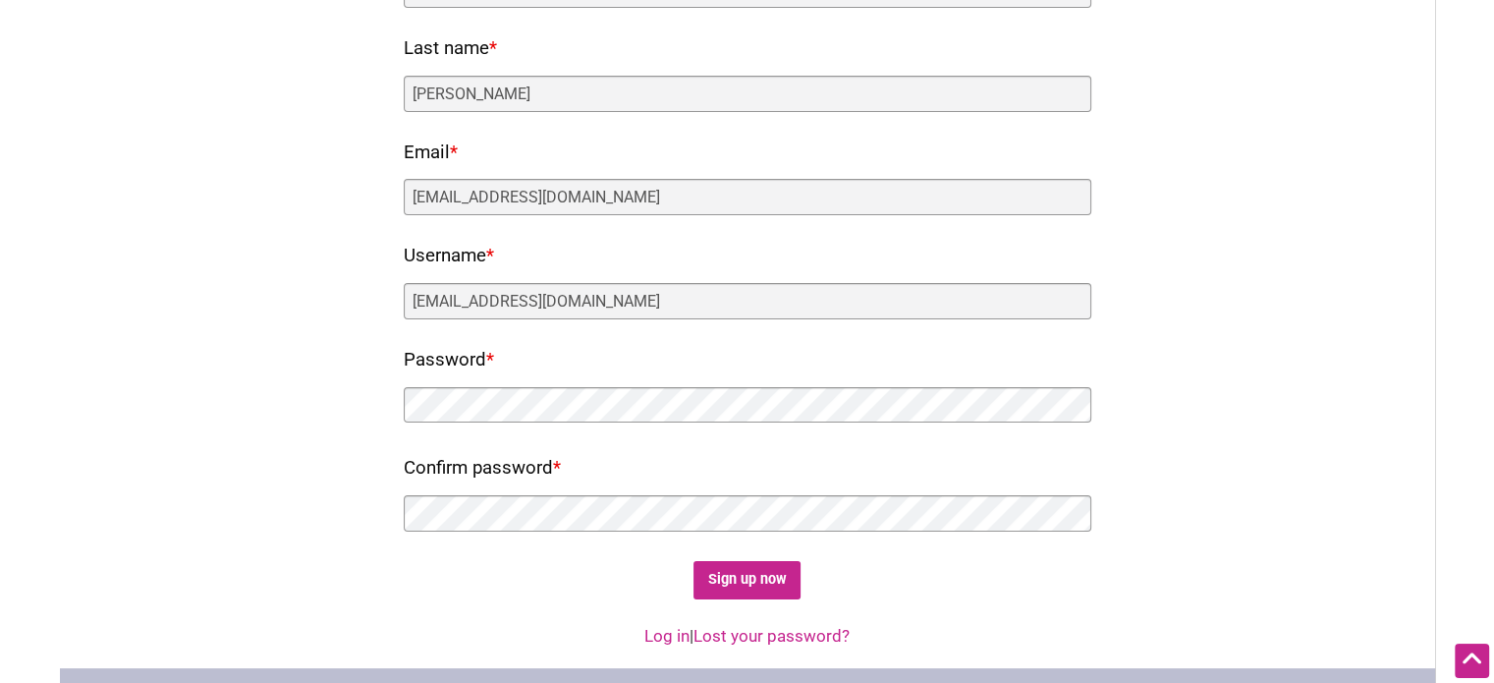
scroll to position [491, 0]
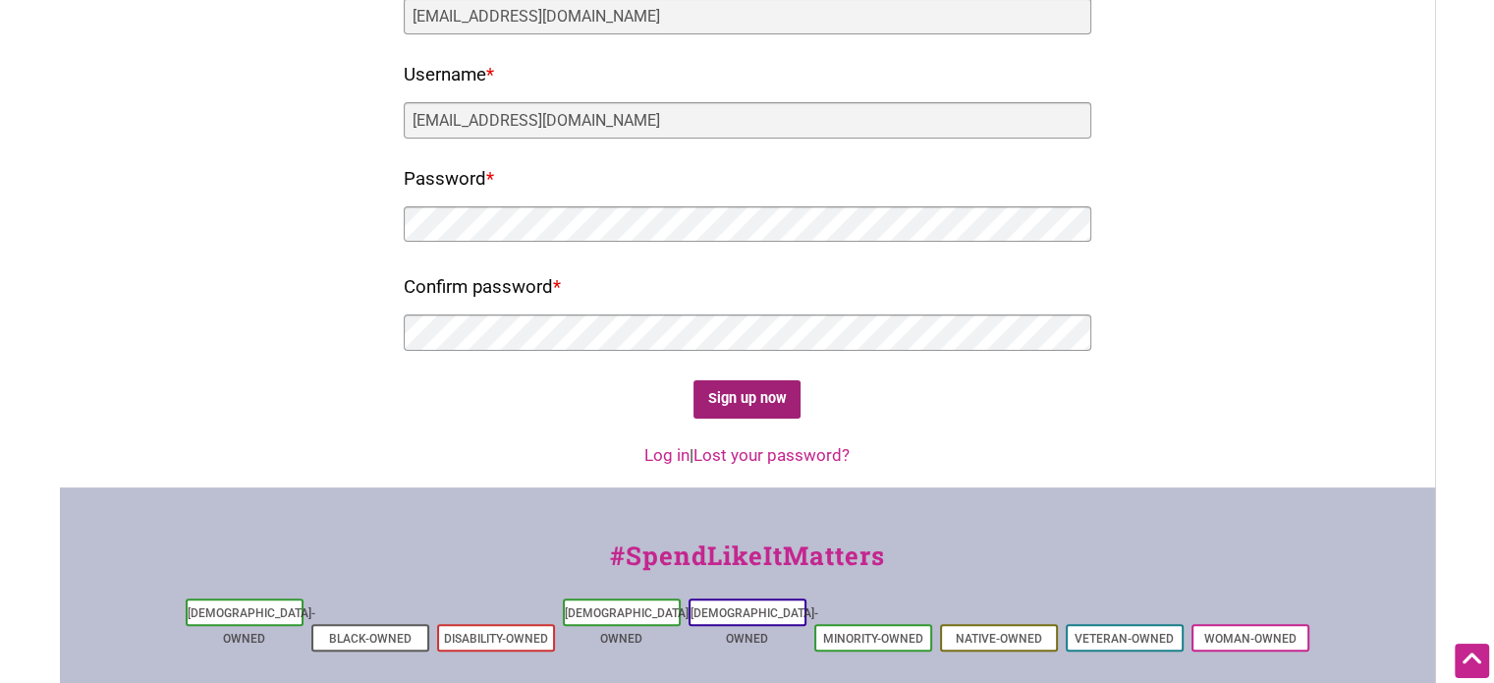
click at [771, 389] on input "Sign up now" at bounding box center [747, 399] width 107 height 38
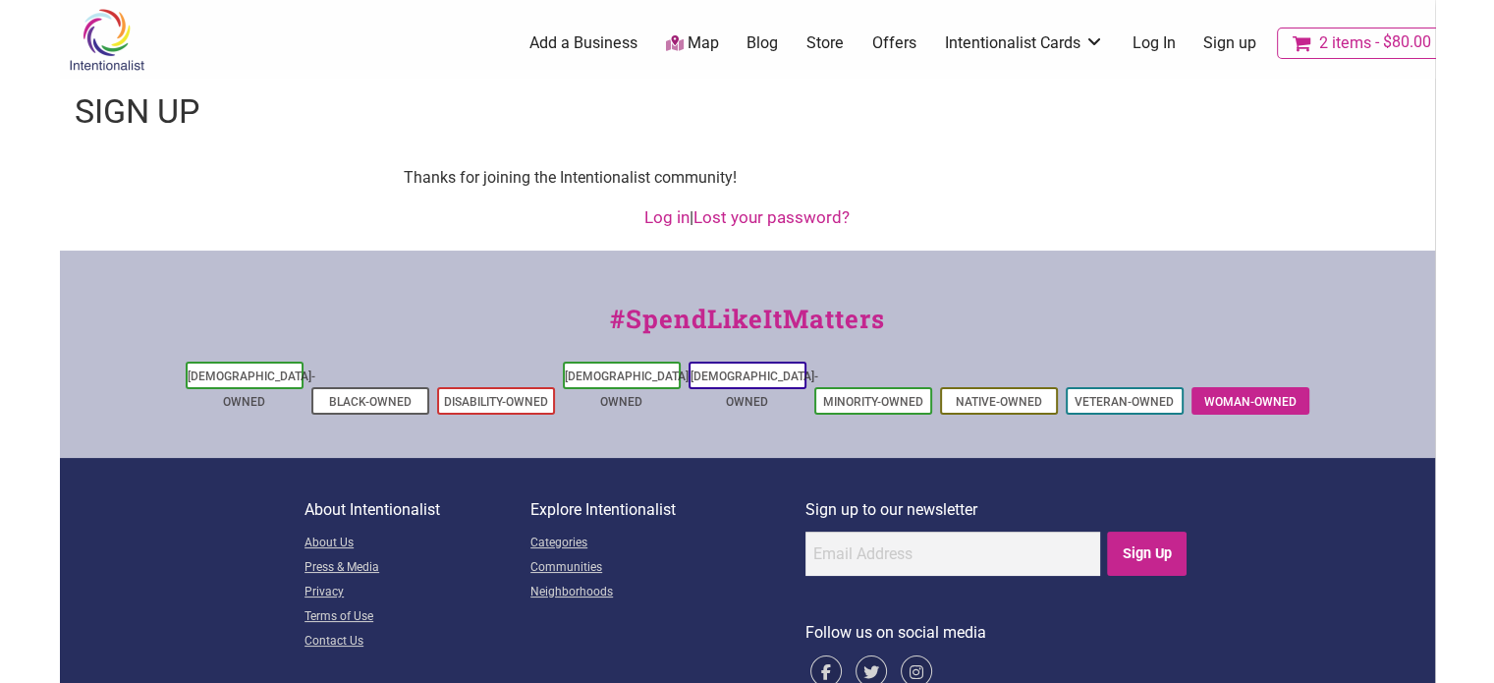
click at [1249, 395] on link "Woman-Owned" at bounding box center [1251, 402] width 92 height 14
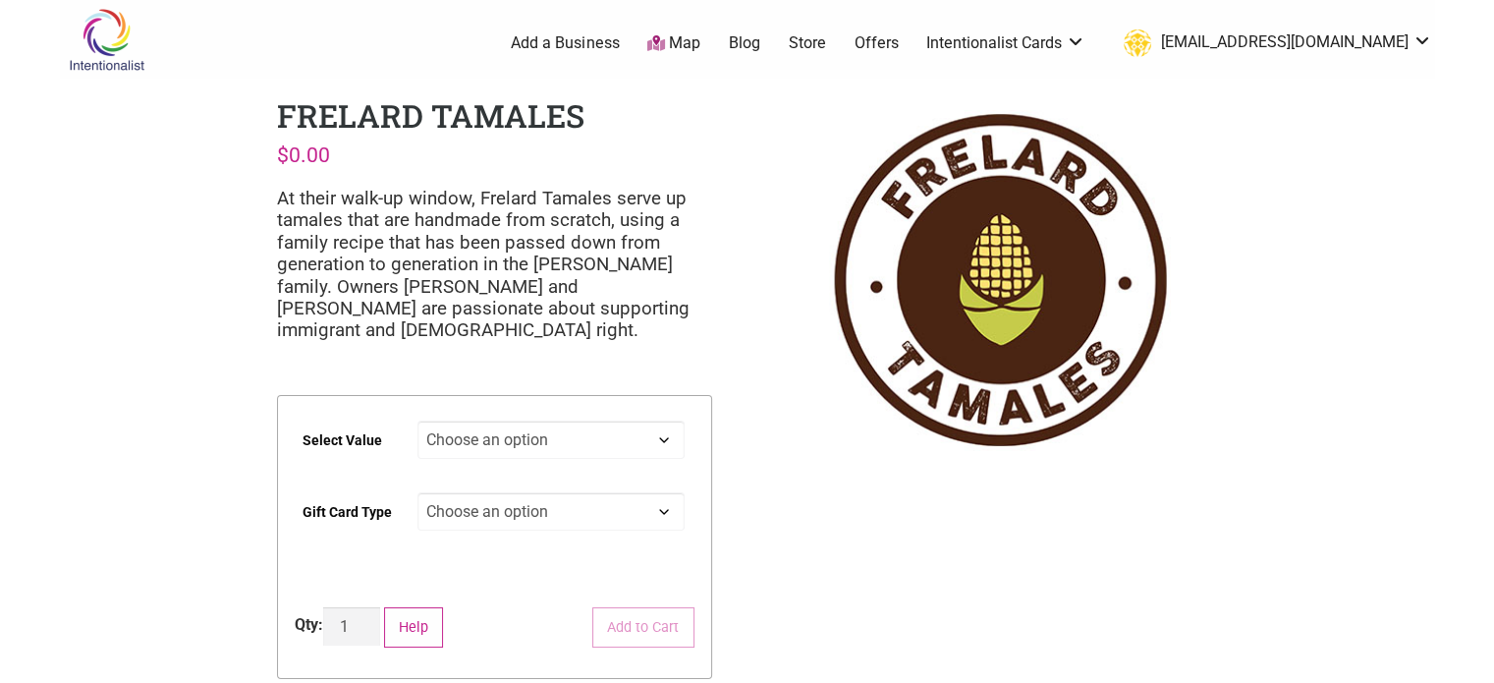
click at [479, 440] on select "Choose an option $25 $50 $100 $200 $500" at bounding box center [551, 440] width 267 height 38
click at [418, 421] on select "Choose an option $25 $50 $100 $200 $500" at bounding box center [551, 440] width 267 height 38
select select "$50"
click at [471, 510] on select "Choose an option Physical" at bounding box center [551, 511] width 267 height 38
select select "Physical"
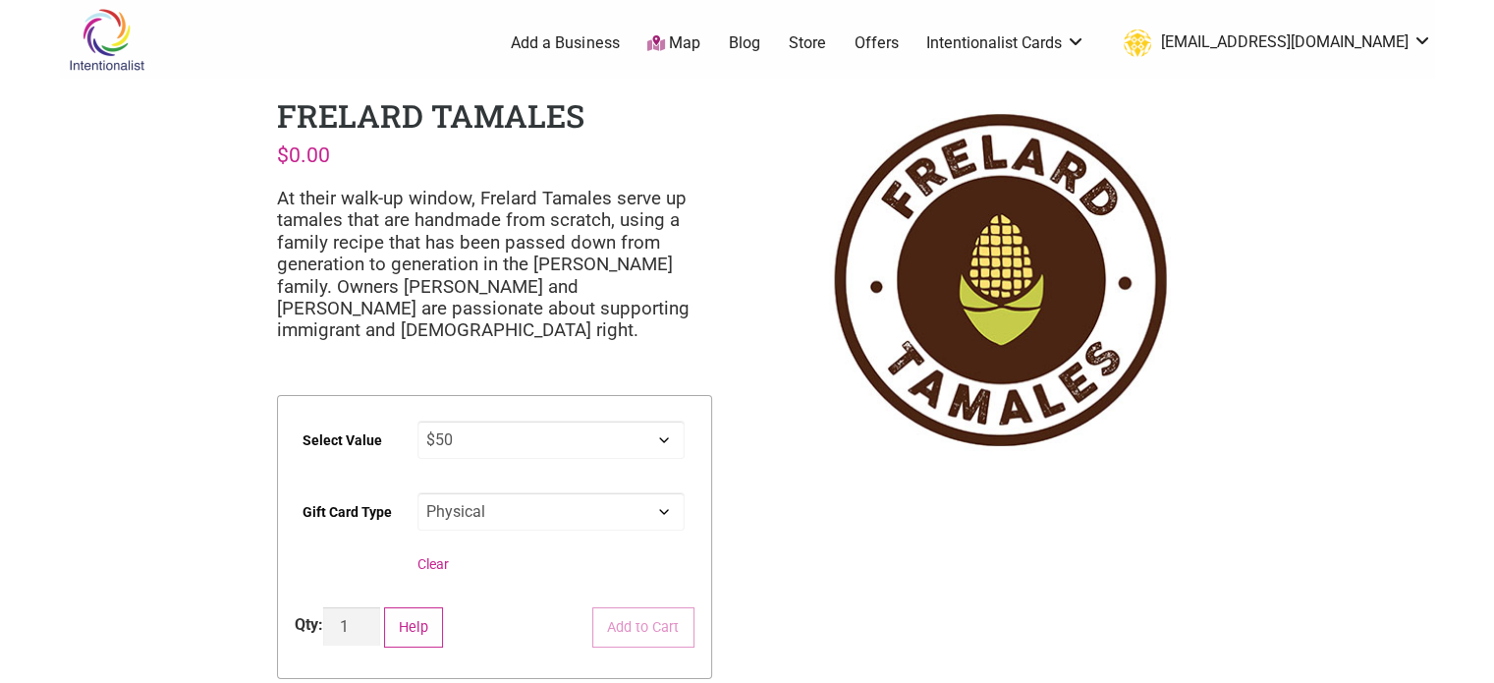
click at [418, 492] on select "Choose an option Physical" at bounding box center [551, 511] width 267 height 38
select select "$50"
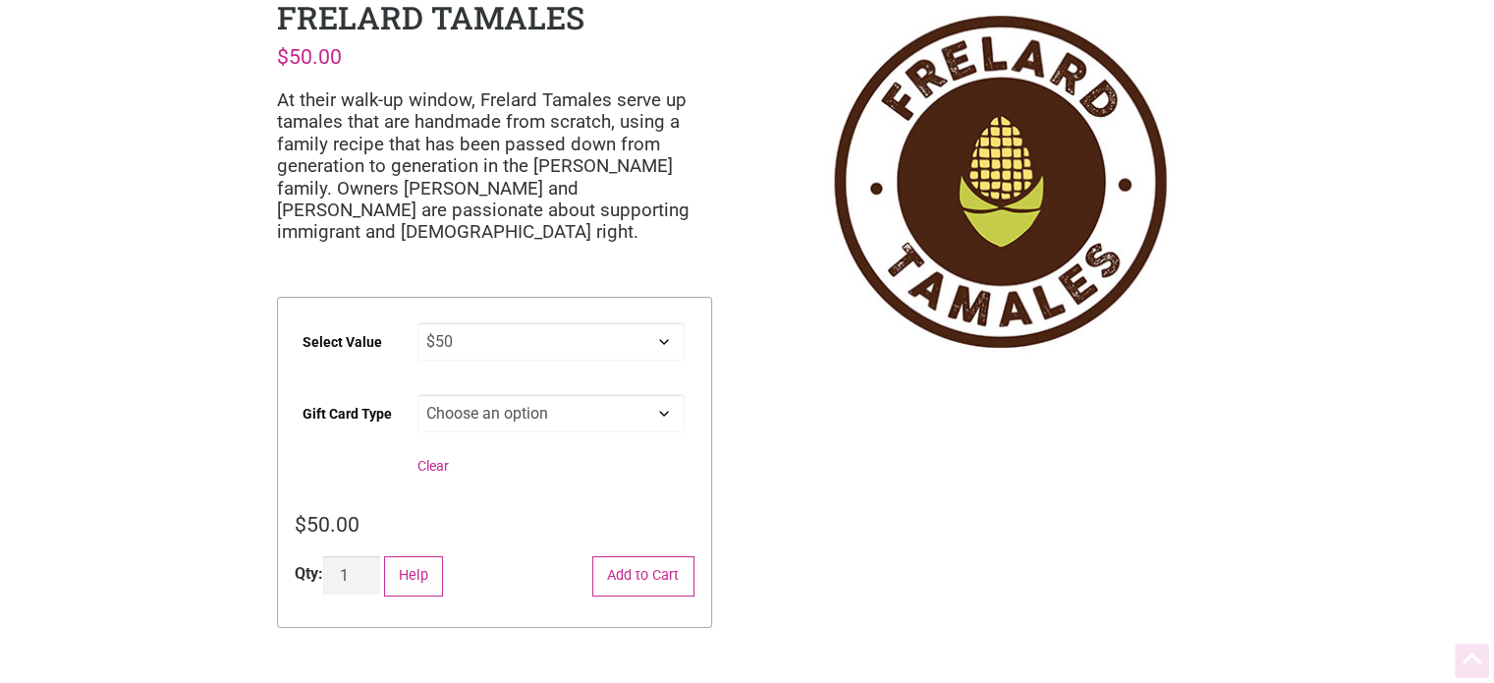
scroll to position [295, 0]
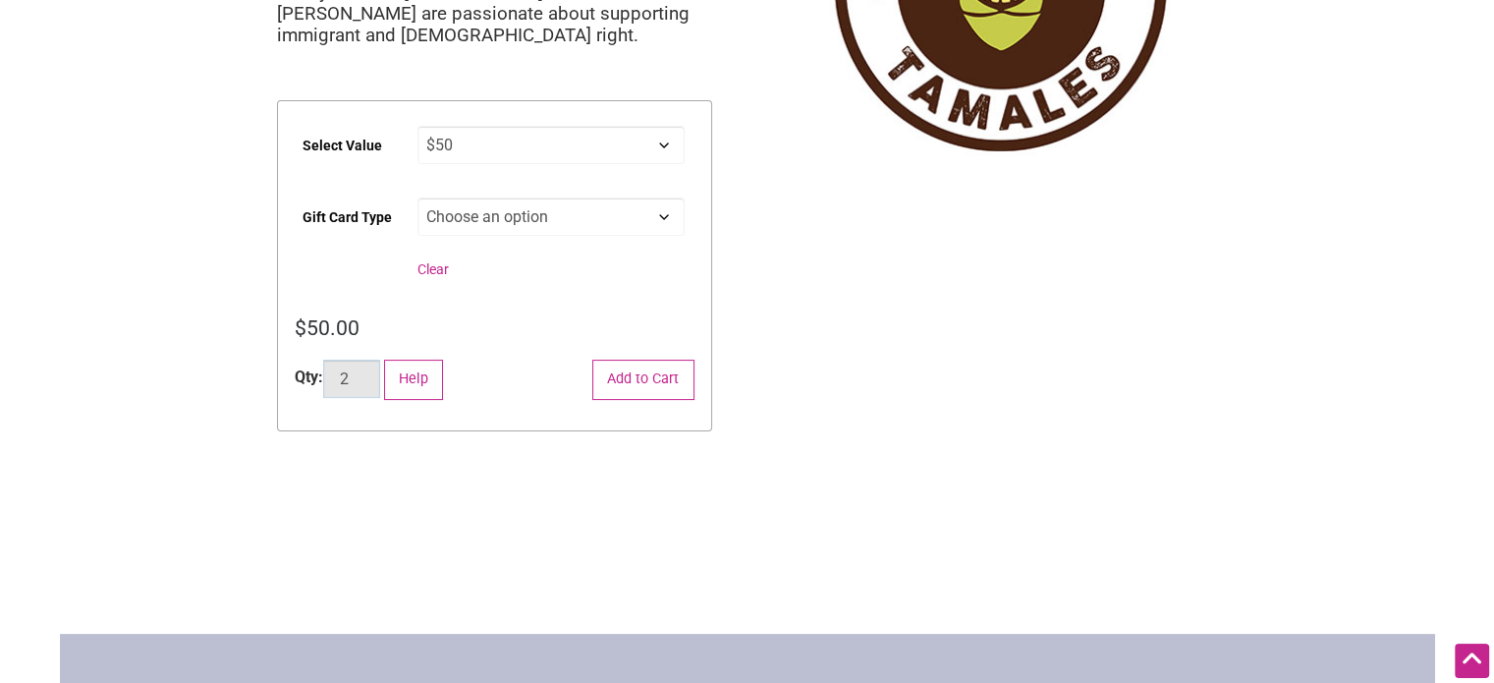
type input "2"
click at [367, 372] on input "2" at bounding box center [351, 379] width 57 height 38
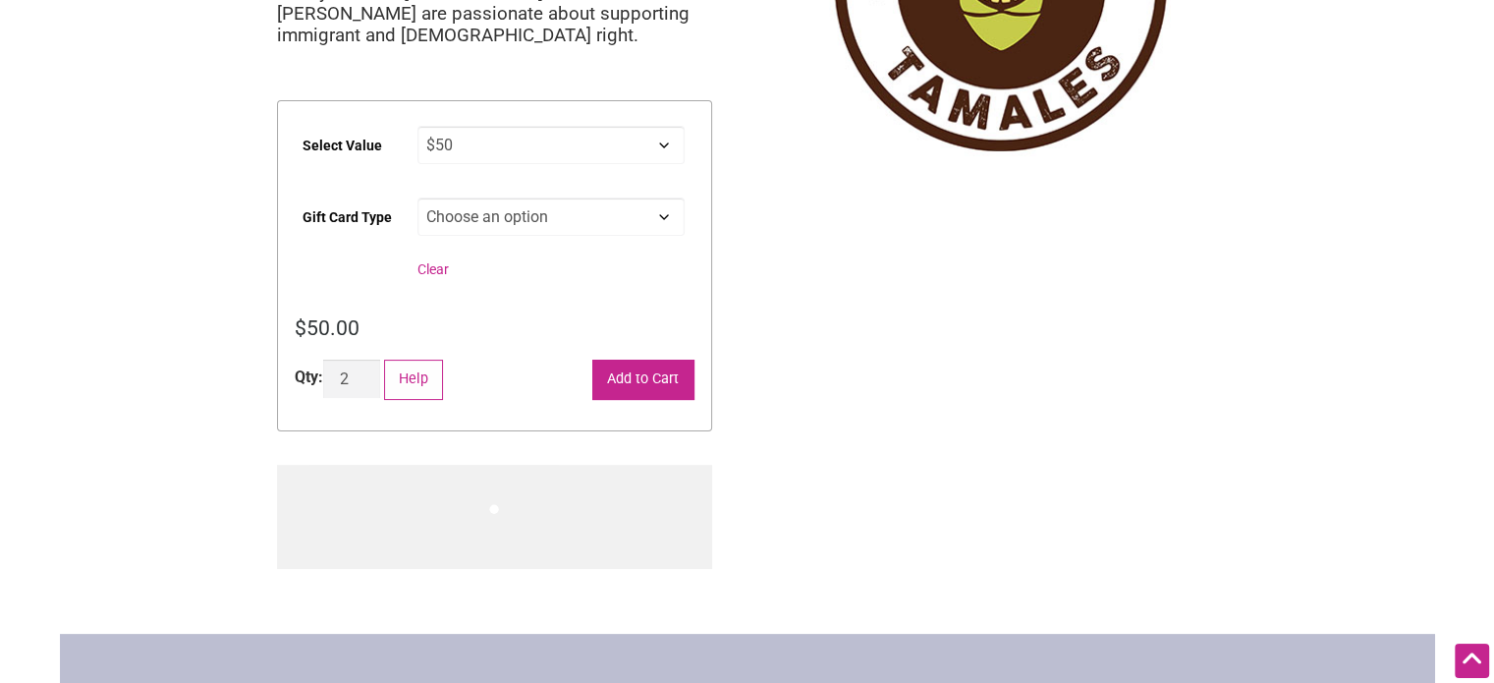
click at [667, 375] on button "Add to Cart" at bounding box center [643, 380] width 102 height 40
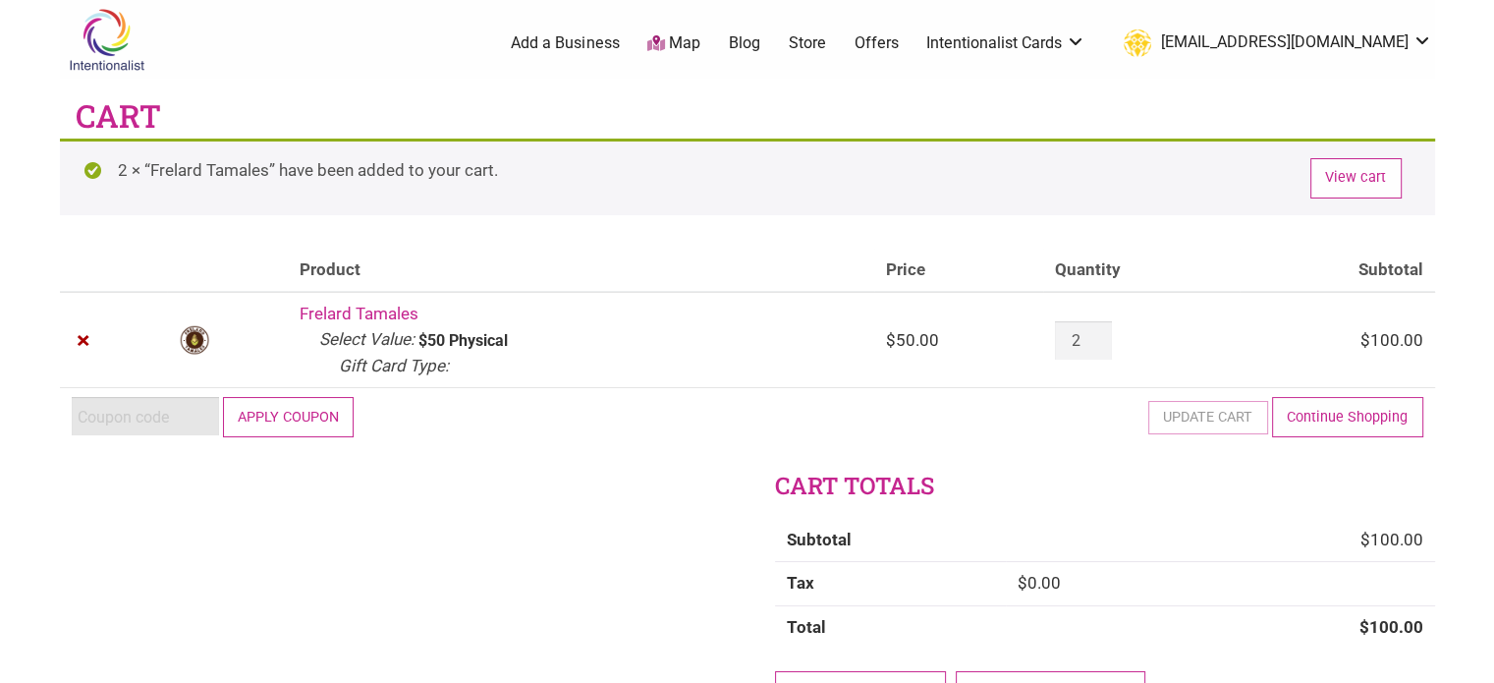
click at [147, 411] on input "Coupon:" at bounding box center [145, 416] width 147 height 38
paste input "2025JUNTOS"
type input "2025JUNTOS"
click at [323, 412] on button "Apply coupon" at bounding box center [289, 417] width 132 height 40
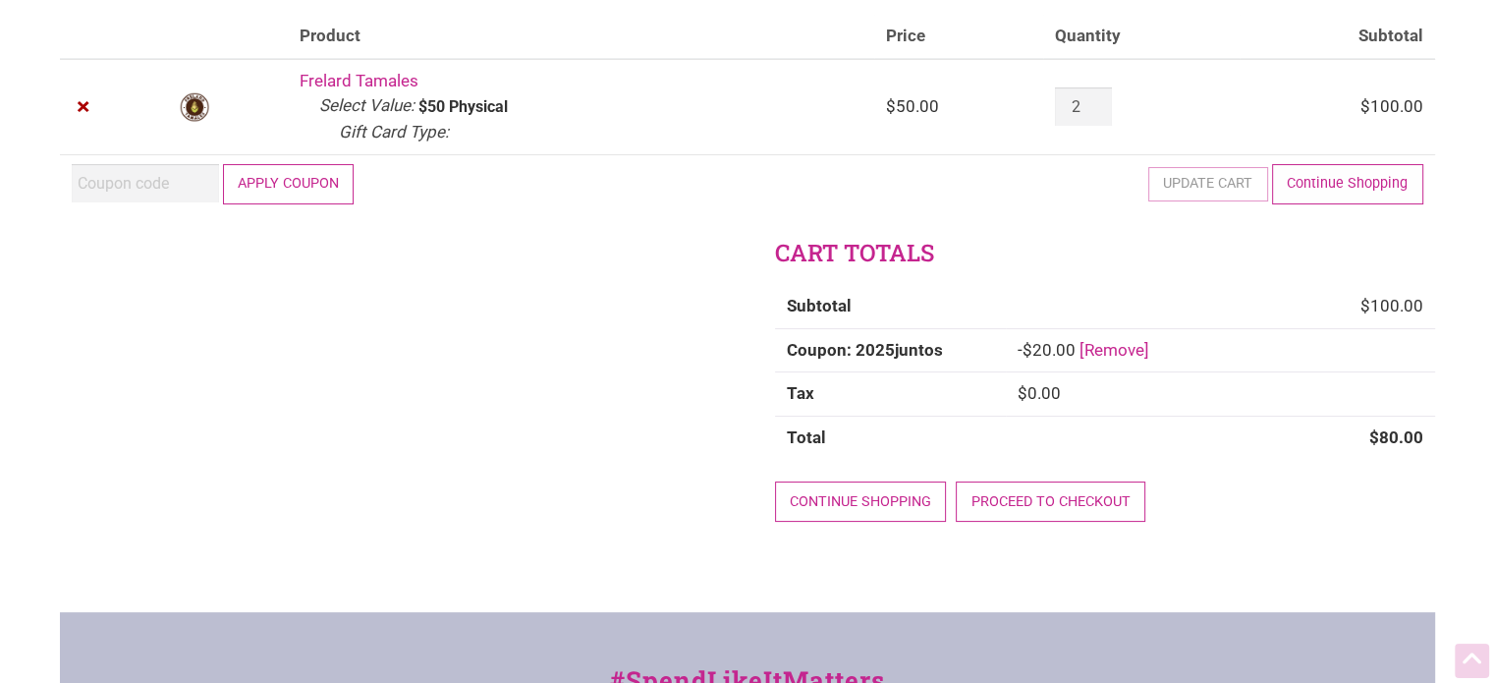
scroll to position [236, 0]
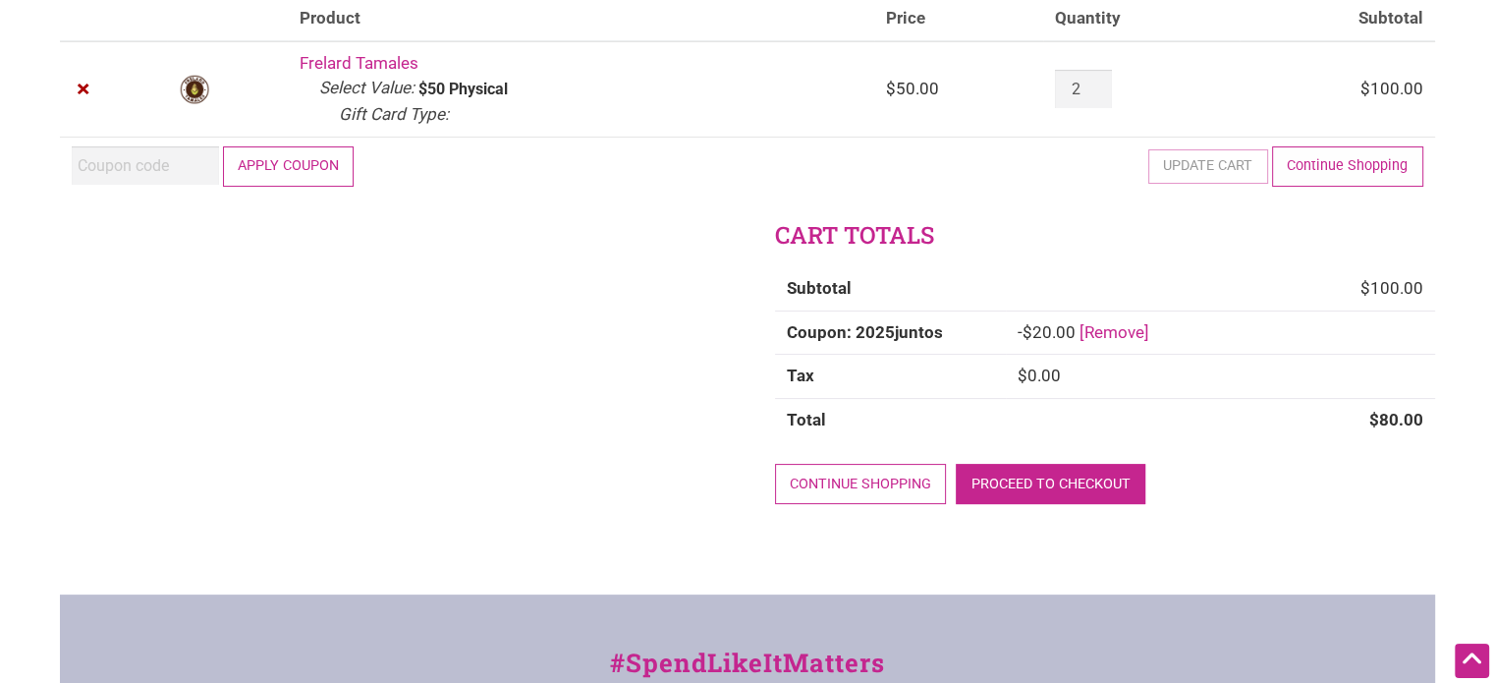
click at [1047, 482] on link "Proceed to checkout" at bounding box center [1051, 484] width 190 height 40
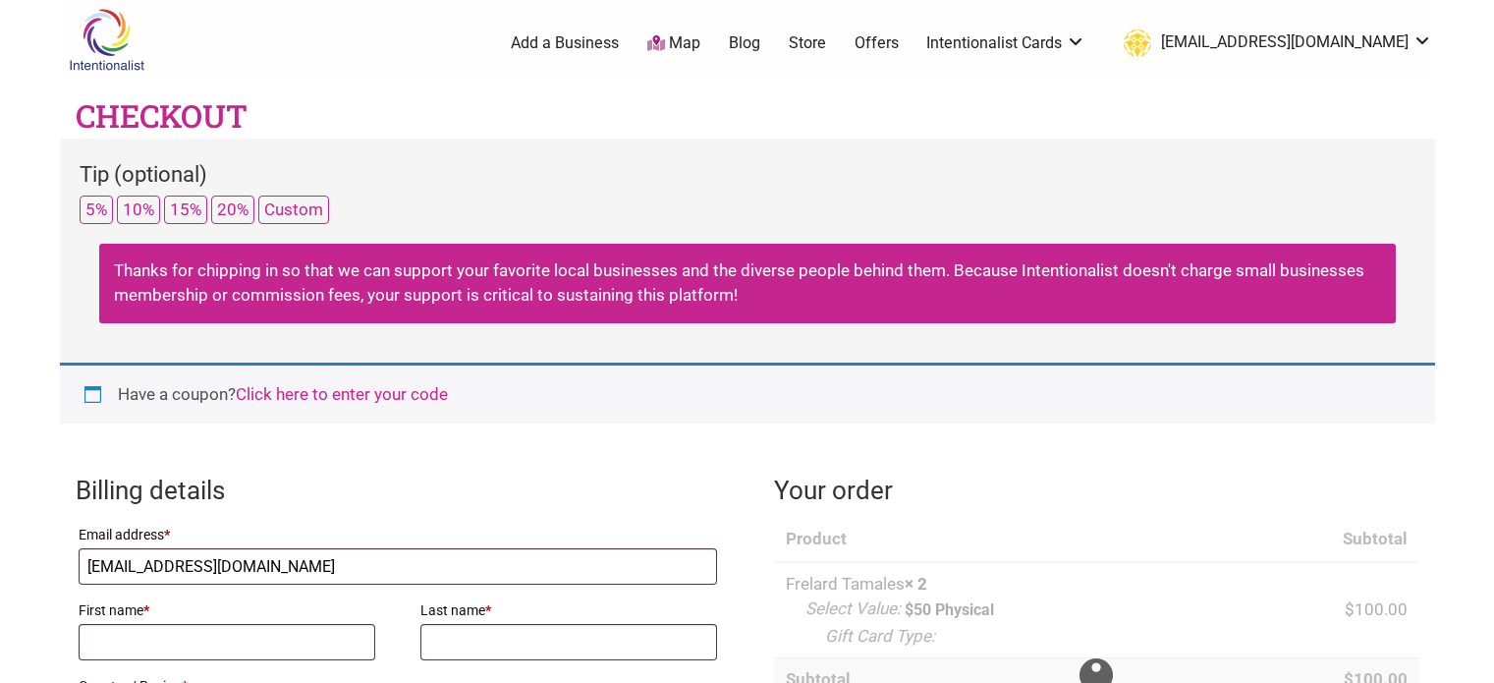
select select "WA"
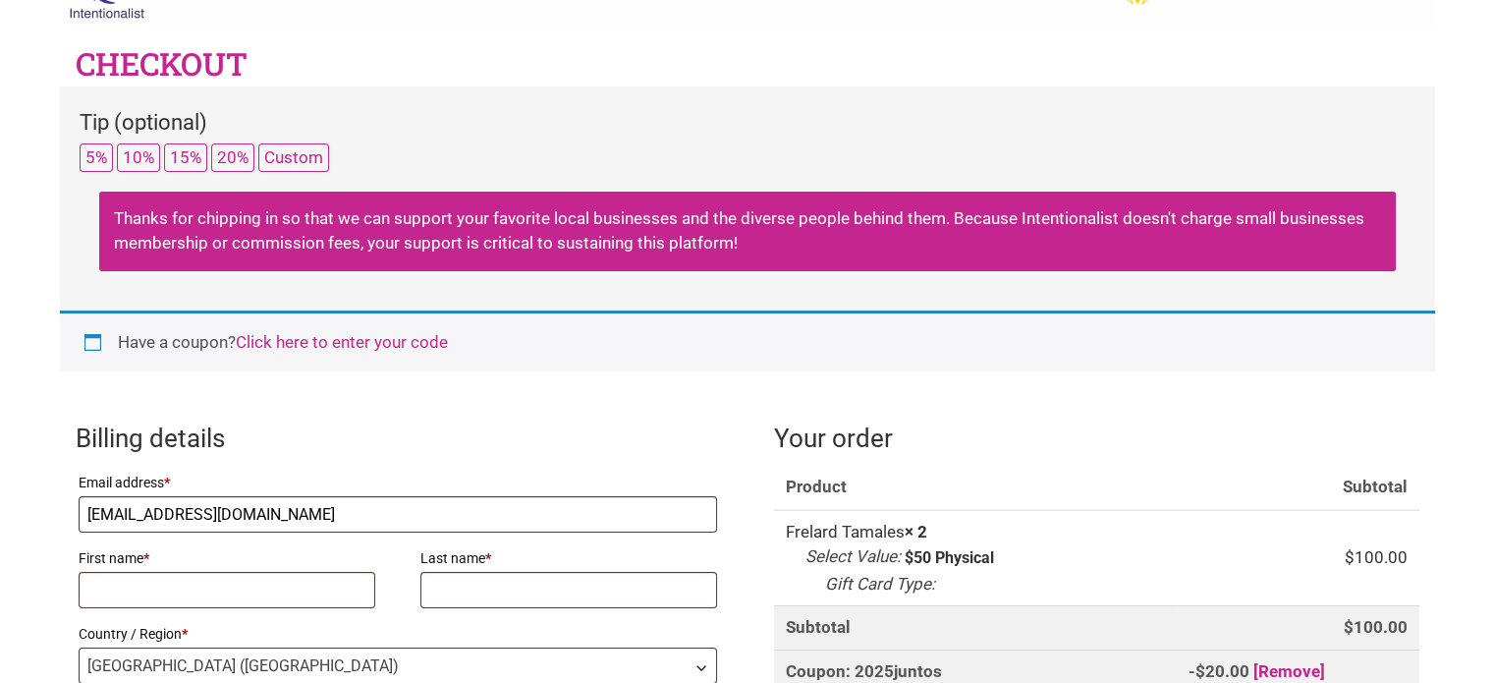
scroll to position [197, 0]
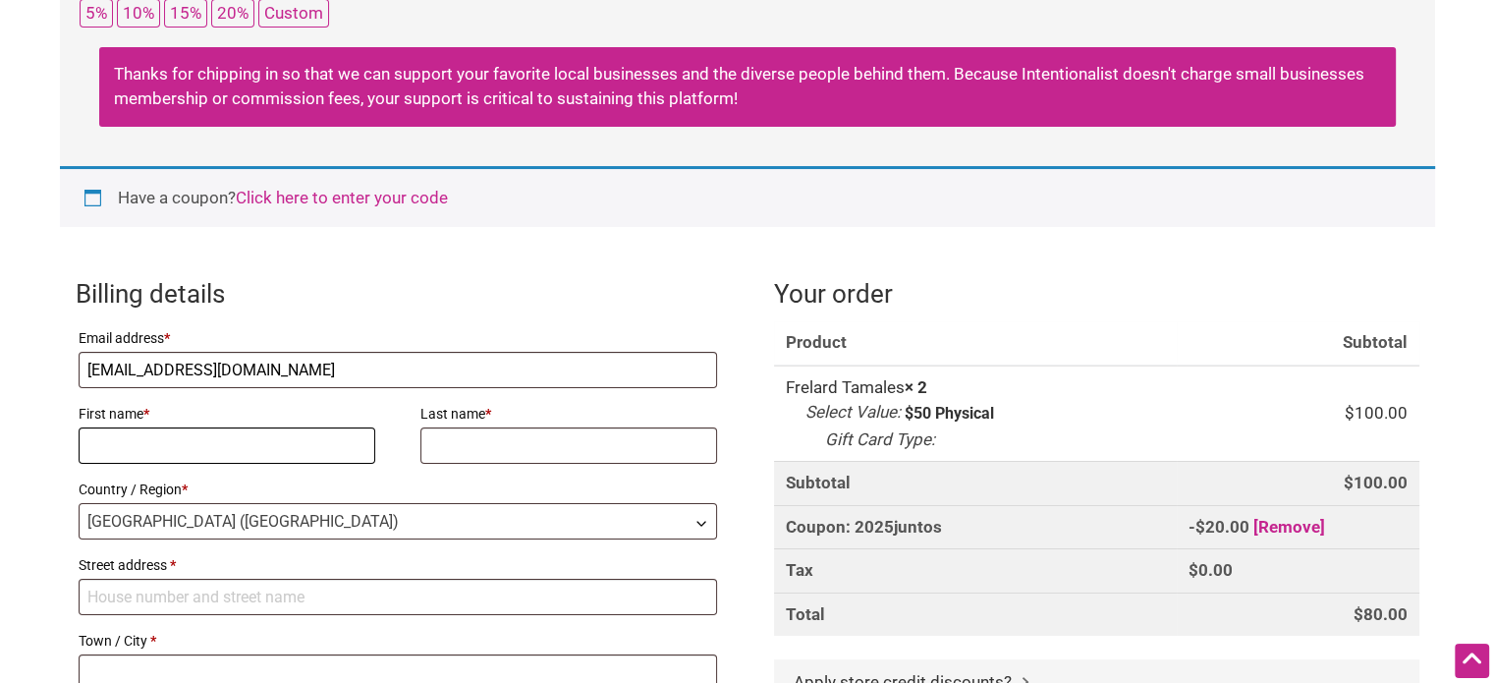
click at [291, 447] on input "First name *" at bounding box center [228, 445] width 298 height 36
type input "[PERSON_NAME]"
type input "2030 Superior Street, Unit 202"
type input "Bellingham"
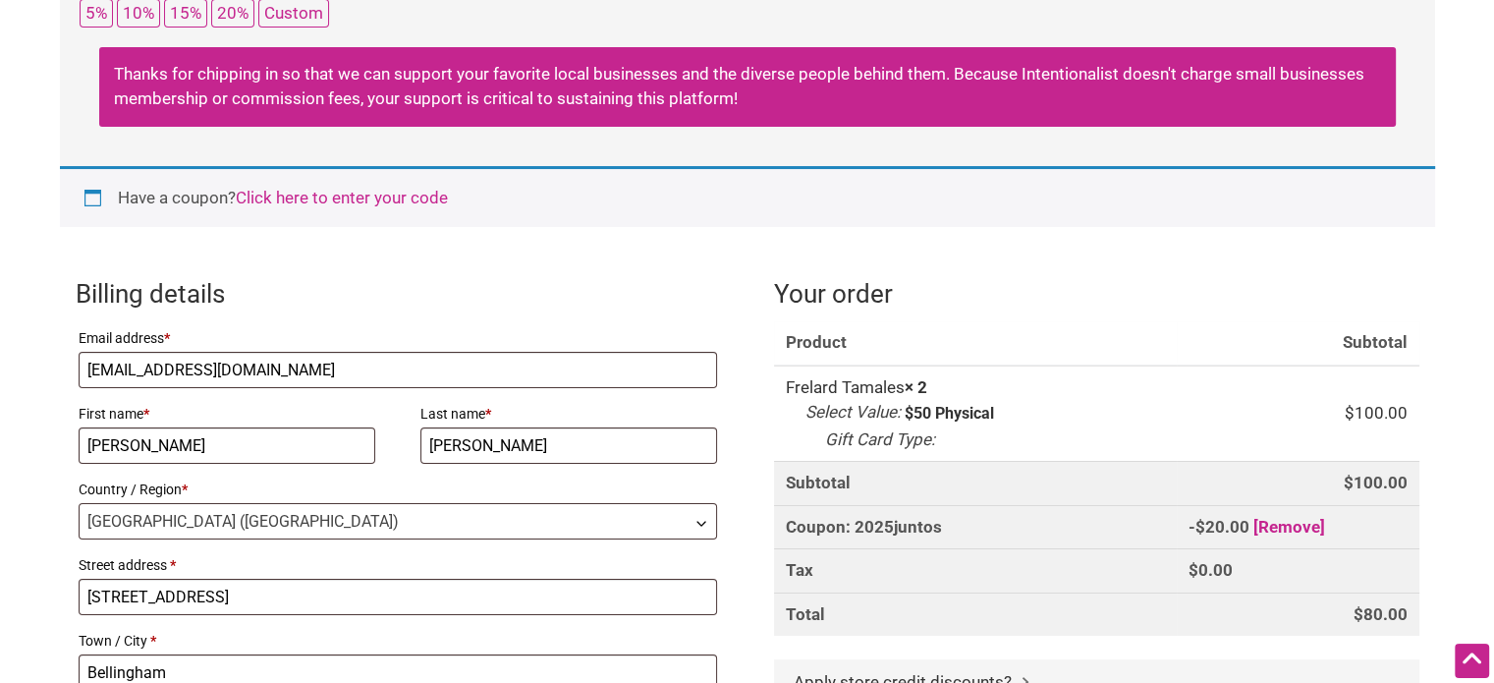
type input "98229"
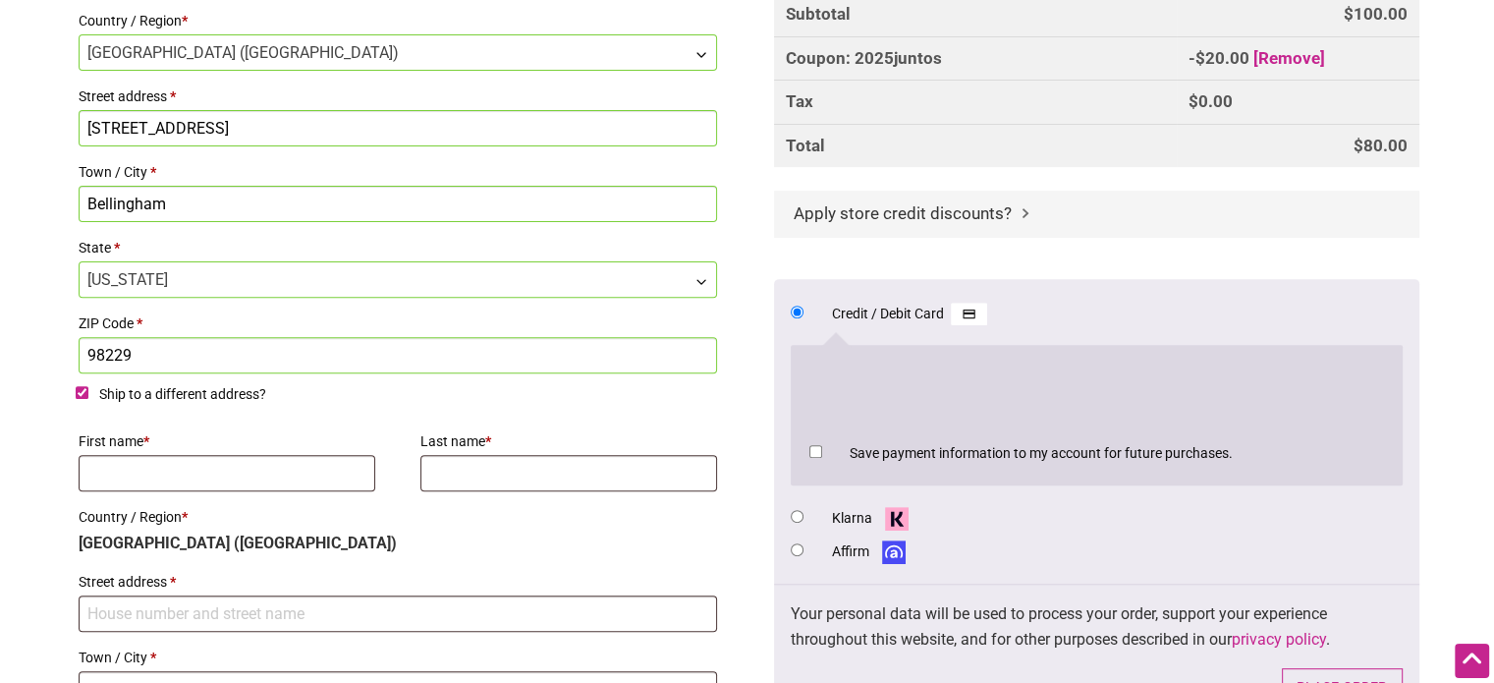
scroll to position [700, 0]
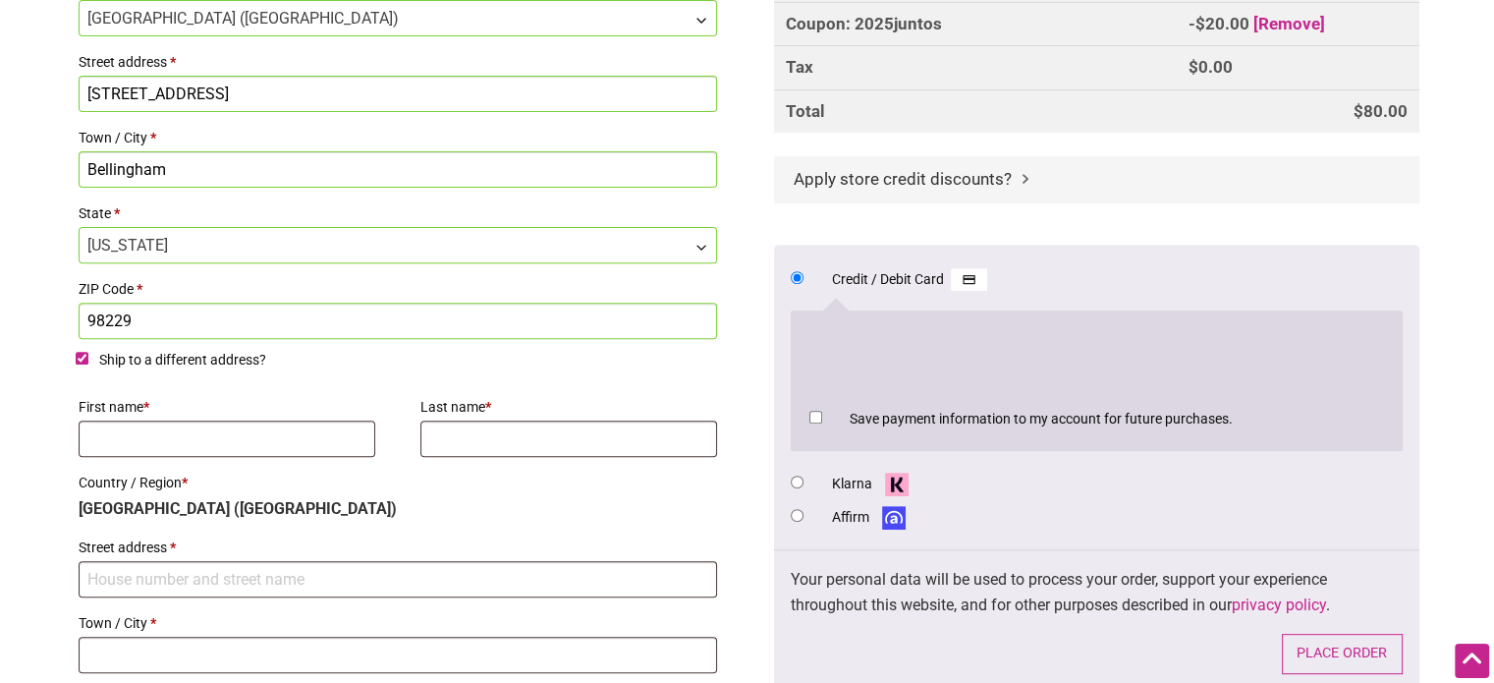
click at [76, 353] on input "Ship to a different address?" at bounding box center [82, 358] width 13 height 13
checkbox input "false"
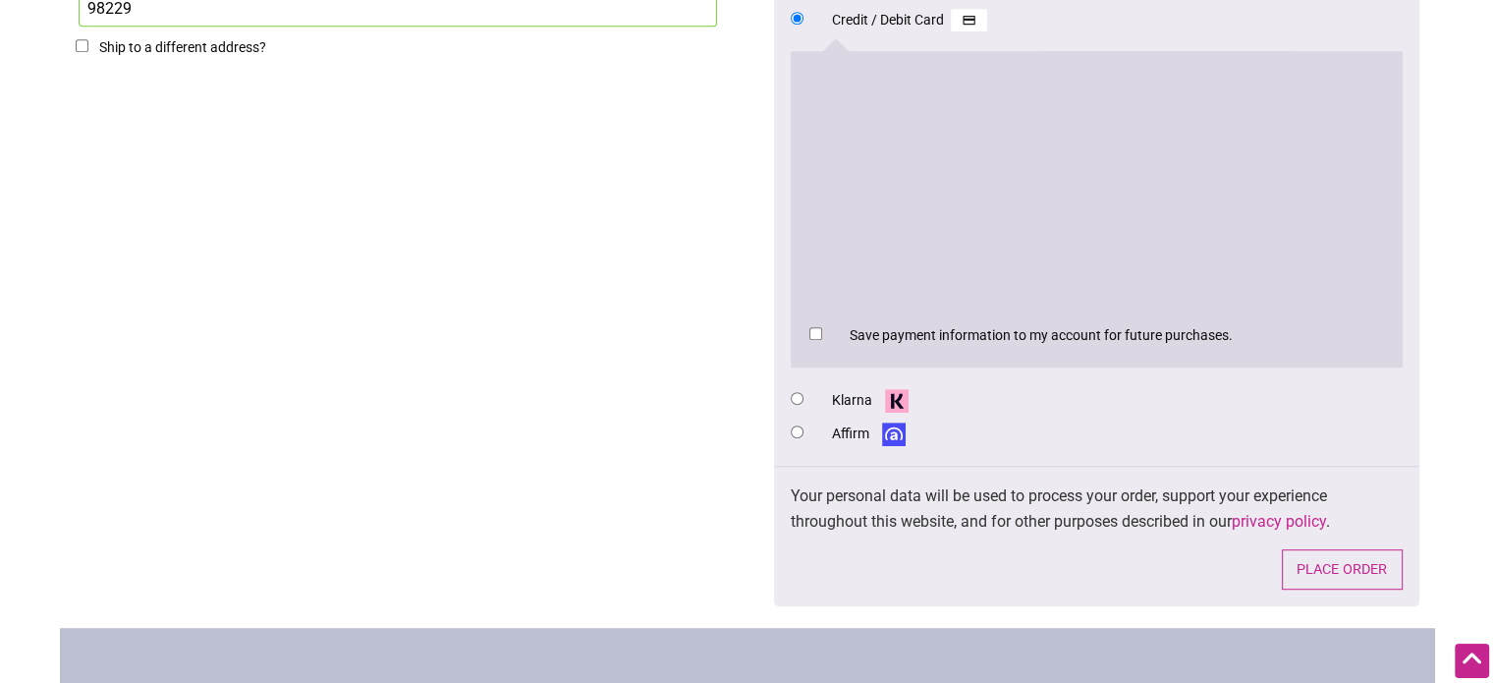
scroll to position [994, 0]
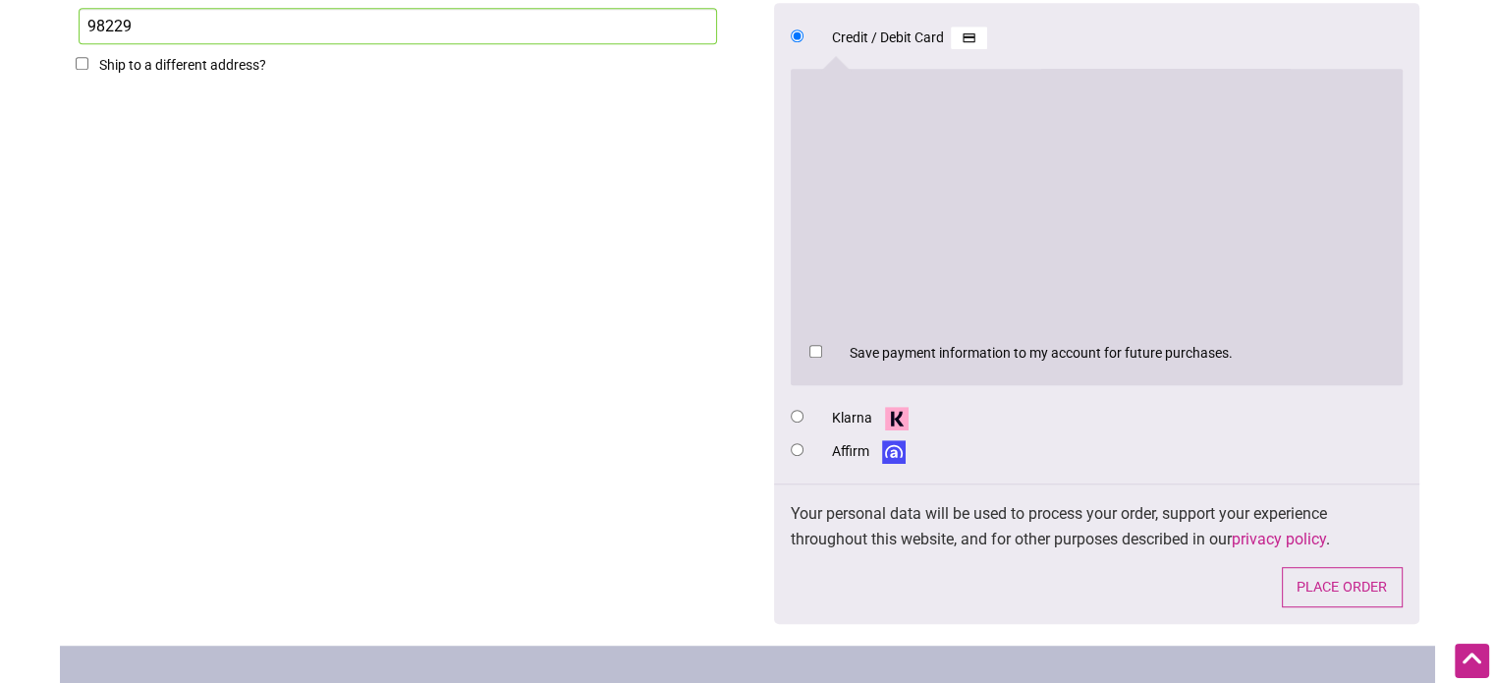
click at [813, 348] on input "Save payment information to my account for future purchases." at bounding box center [816, 351] width 13 height 13
checkbox input "true"
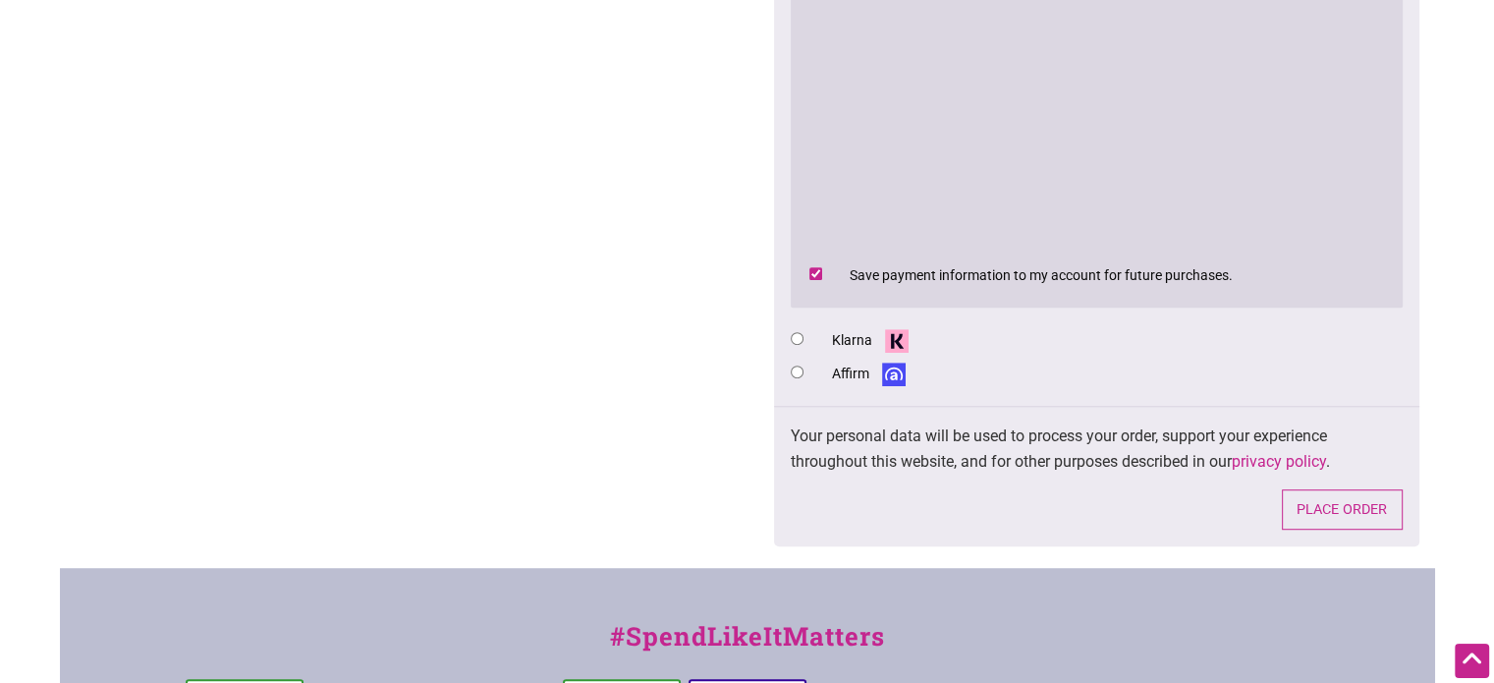
scroll to position [1191, 0]
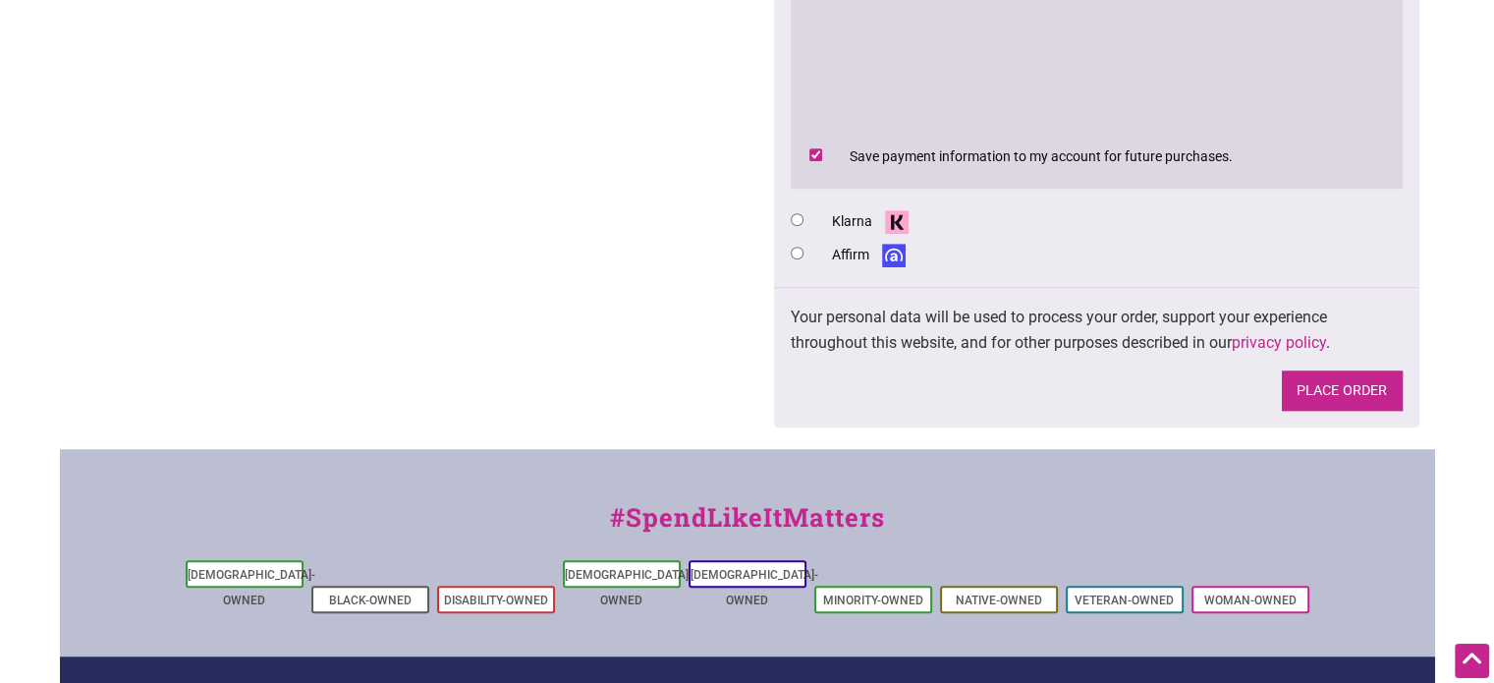
click at [1352, 384] on button "Place order" at bounding box center [1342, 390] width 121 height 40
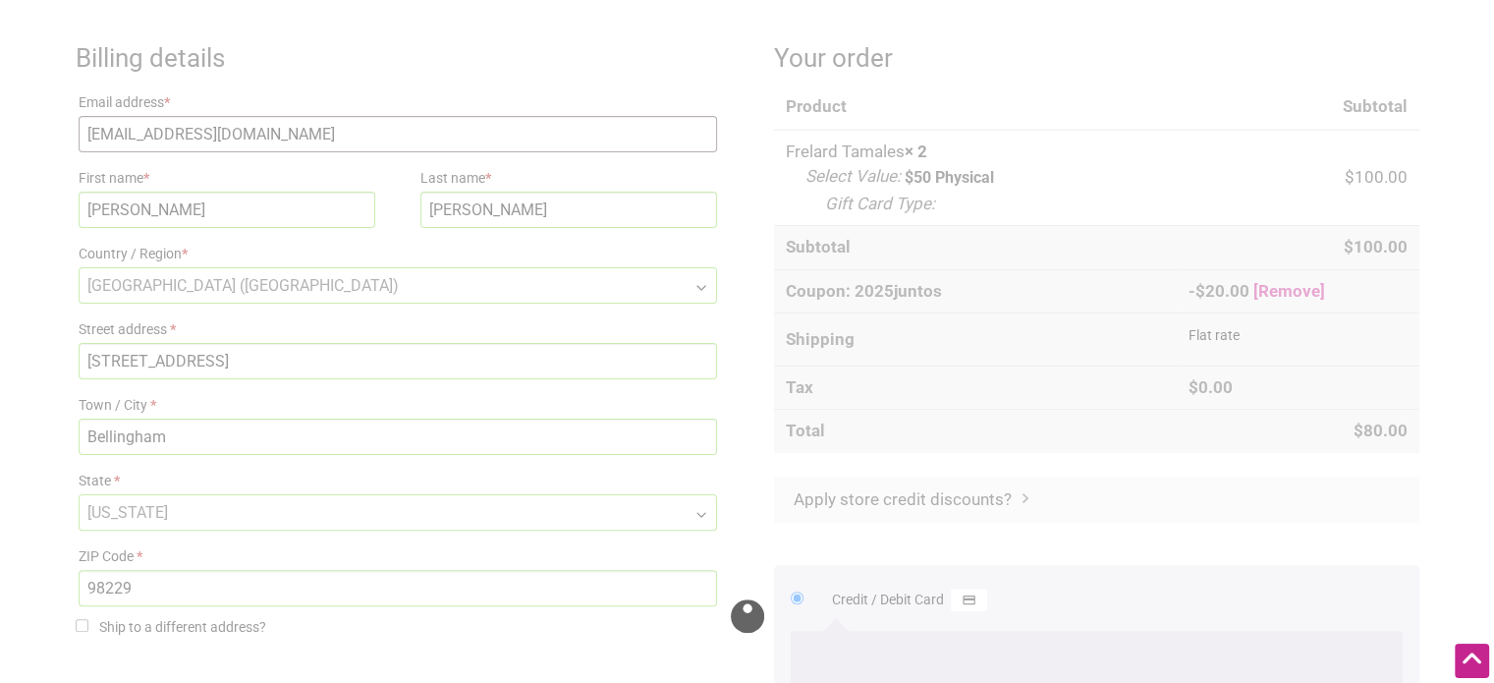
scroll to position [314, 0]
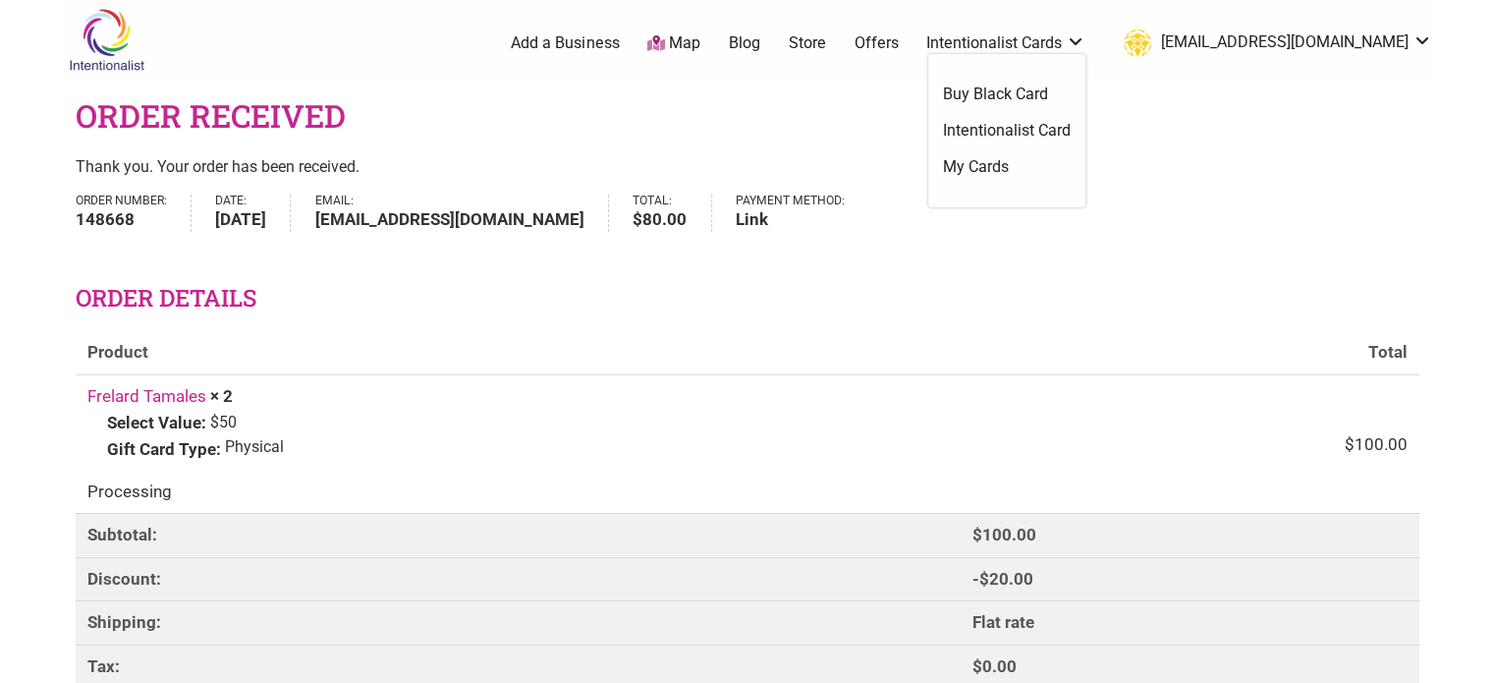
click at [1071, 126] on link "Intentionalist Card" at bounding box center [1007, 131] width 128 height 22
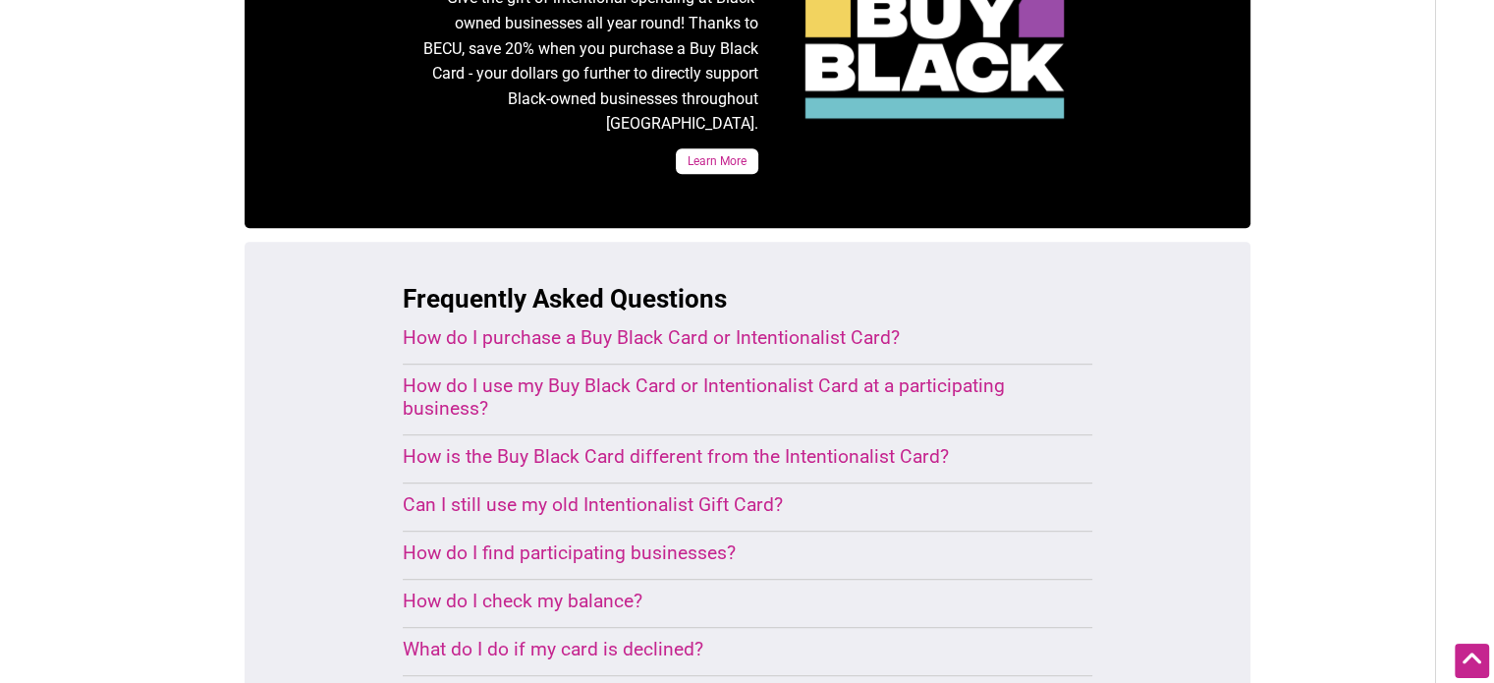
scroll to position [1081, 0]
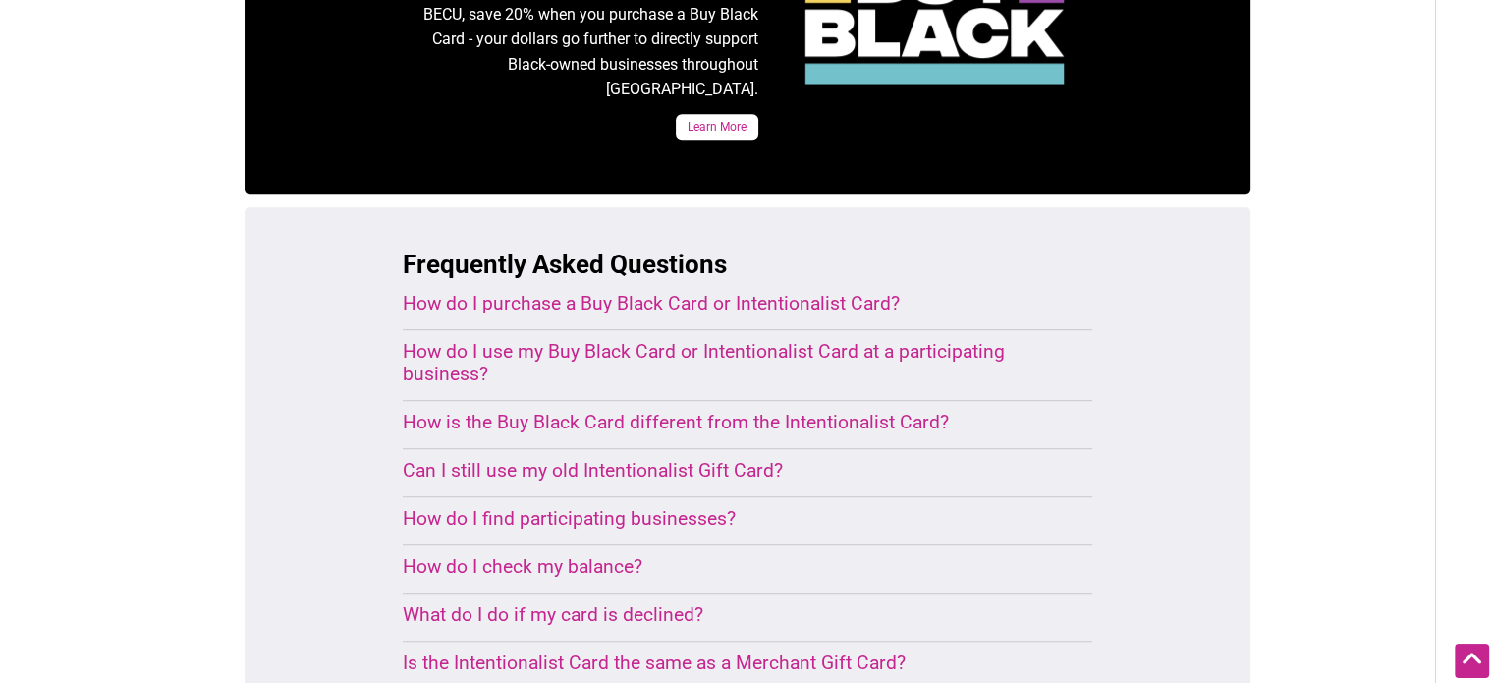
click at [727, 340] on div "How do I use my Buy Black Card or Intentionalist Card at a participating busine…" at bounding box center [724, 362] width 643 height 45
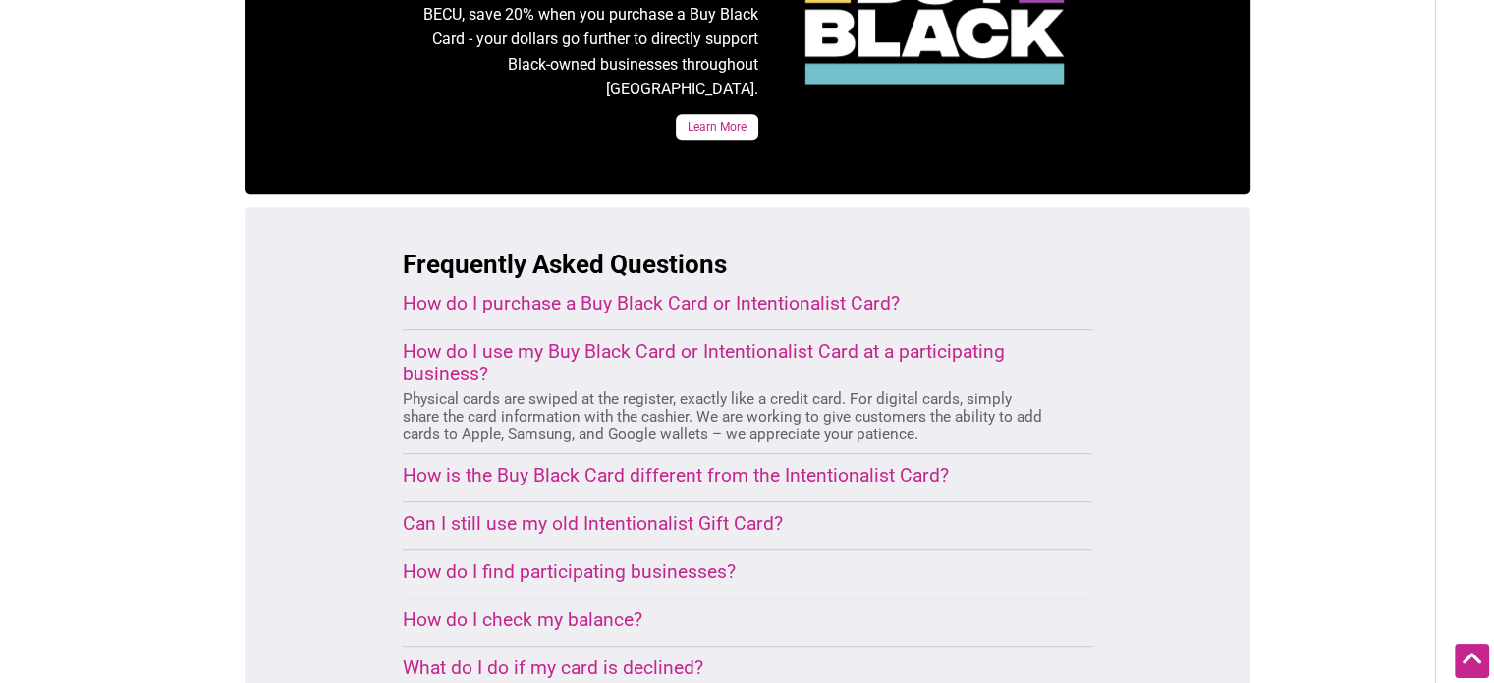
click at [788, 464] on div "How is the Buy Black Card different from the Intentionalist Card?" at bounding box center [724, 475] width 643 height 23
